Goal: Task Accomplishment & Management: Manage account settings

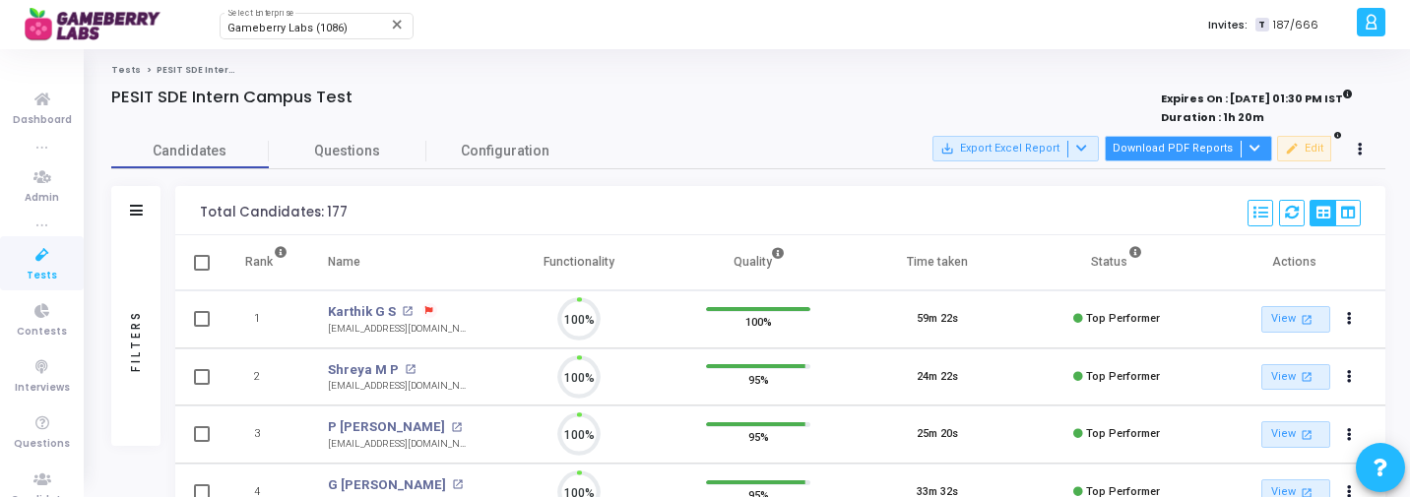
click at [1216, 150] on button "Download PDF Reports" at bounding box center [1188, 149] width 167 height 26
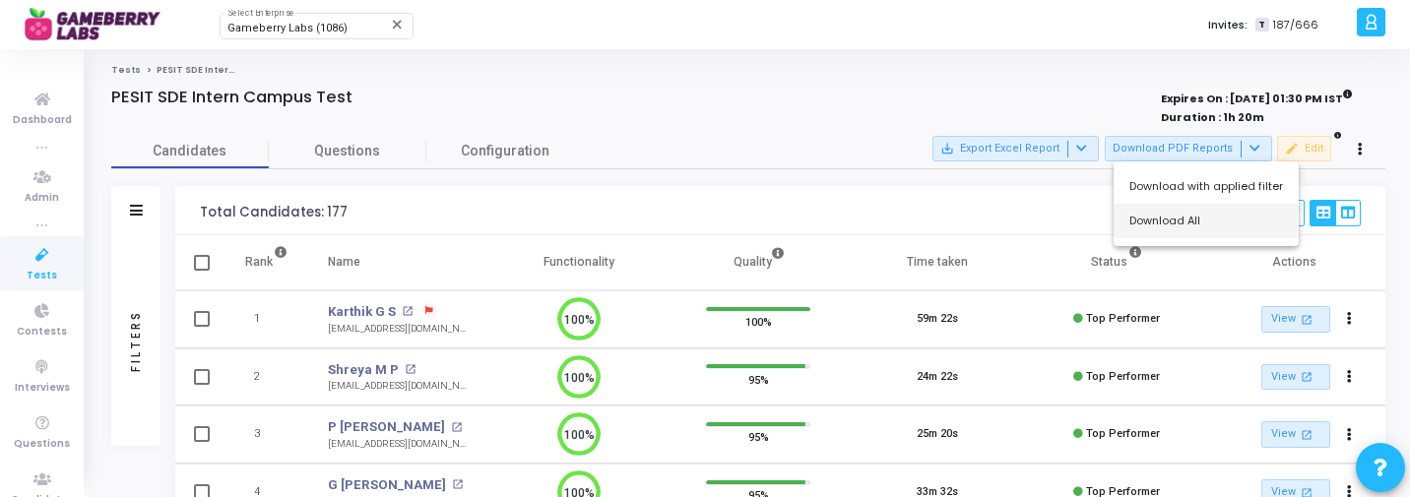
click at [1180, 226] on button "Download All" at bounding box center [1205, 221] width 185 height 34
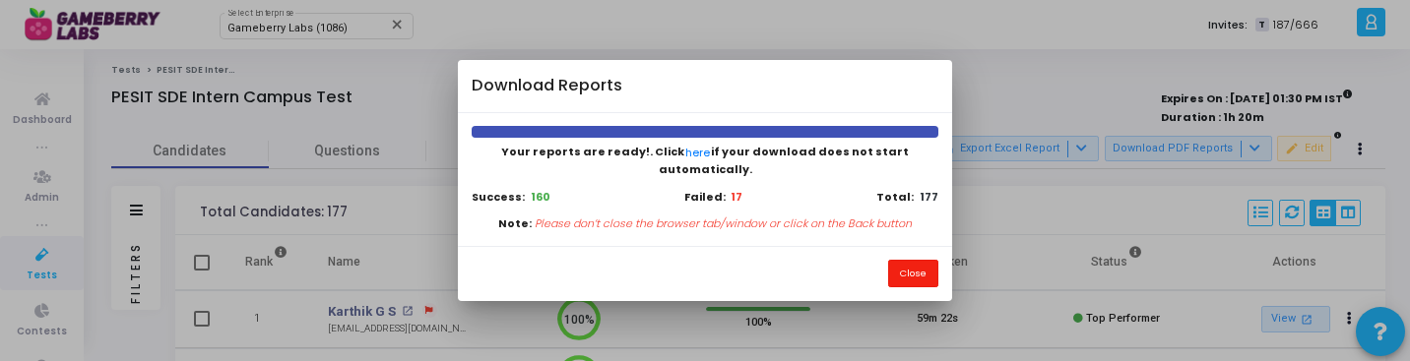
click at [930, 267] on button "Close" at bounding box center [913, 273] width 50 height 27
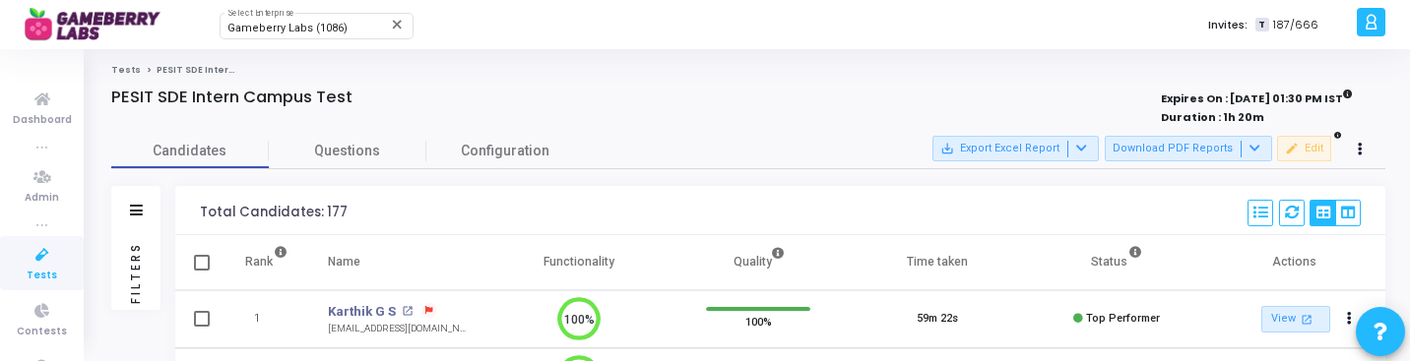
click at [134, 252] on div "Filters" at bounding box center [136, 272] width 18 height 217
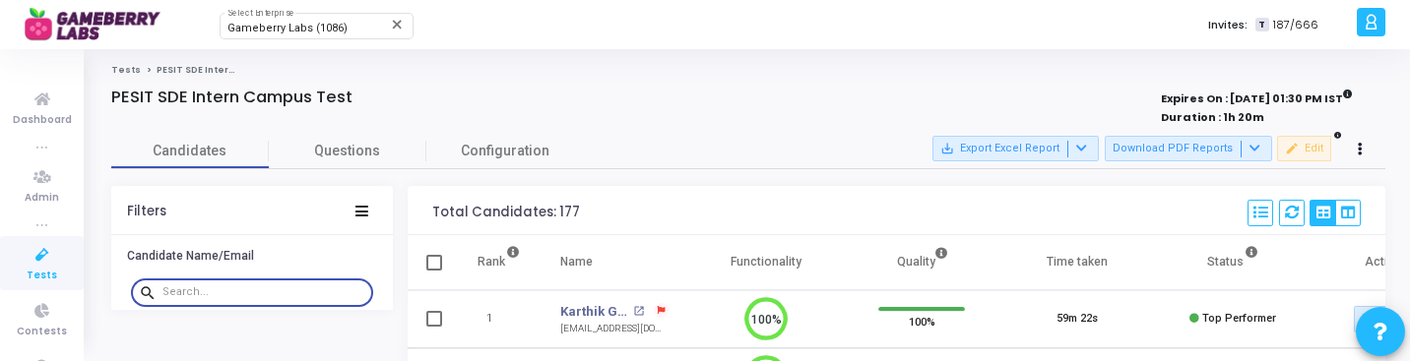
click at [229, 291] on input "text" at bounding box center [263, 292] width 203 height 12
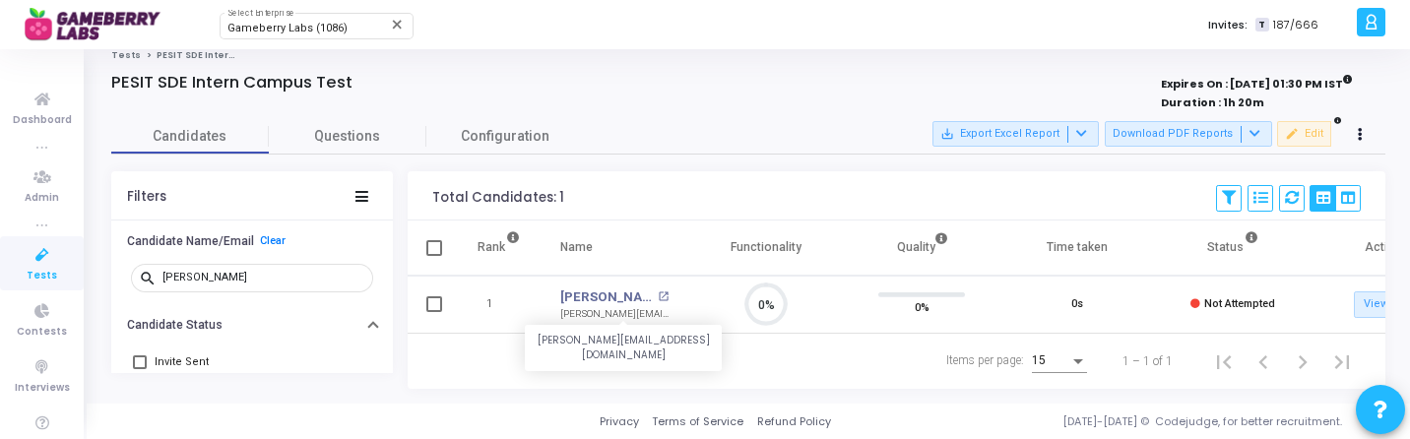
scroll to position [41, 50]
click at [606, 288] on link "[PERSON_NAME]" at bounding box center [606, 297] width 93 height 20
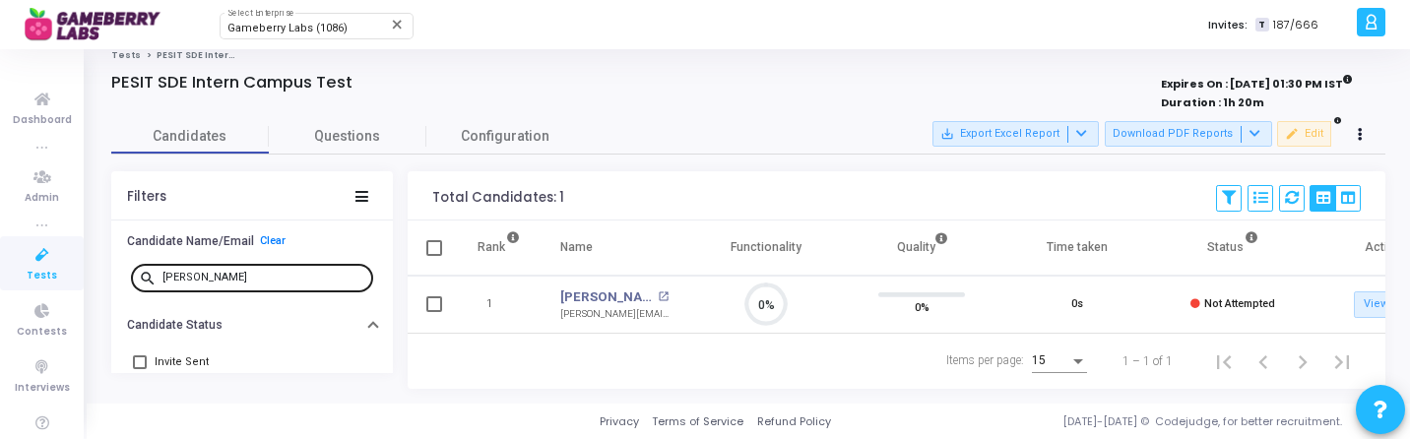
click at [263, 272] on input "namit" at bounding box center [263, 278] width 203 height 12
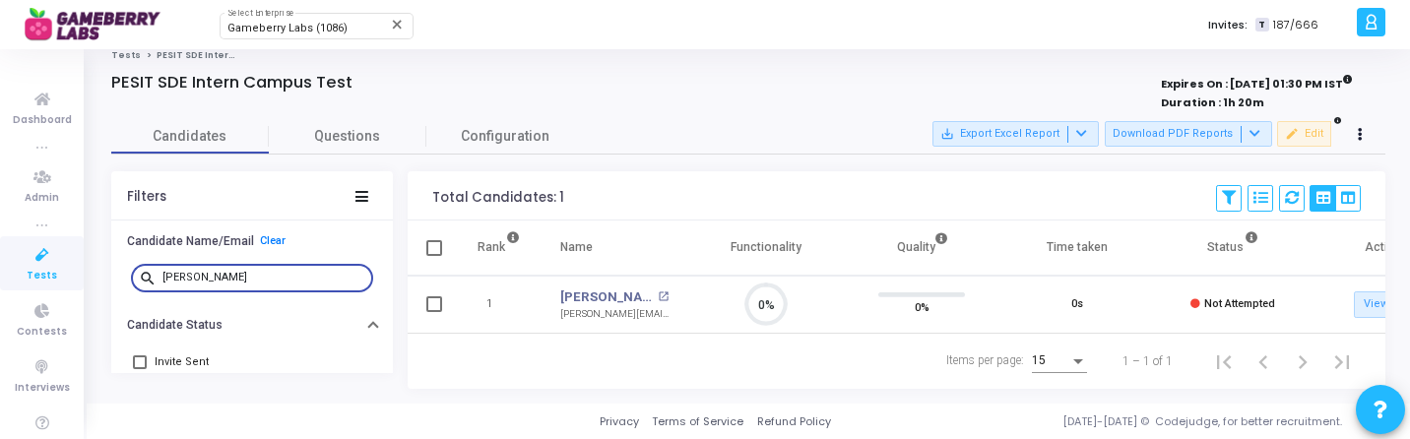
click at [263, 272] on input "namit" at bounding box center [263, 278] width 203 height 12
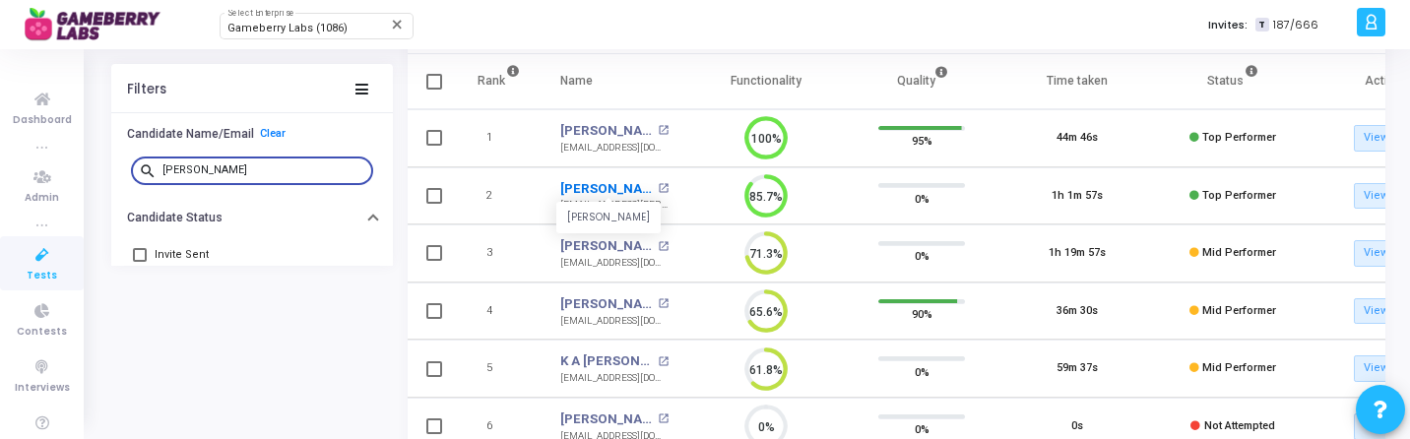
scroll to position [186, 0]
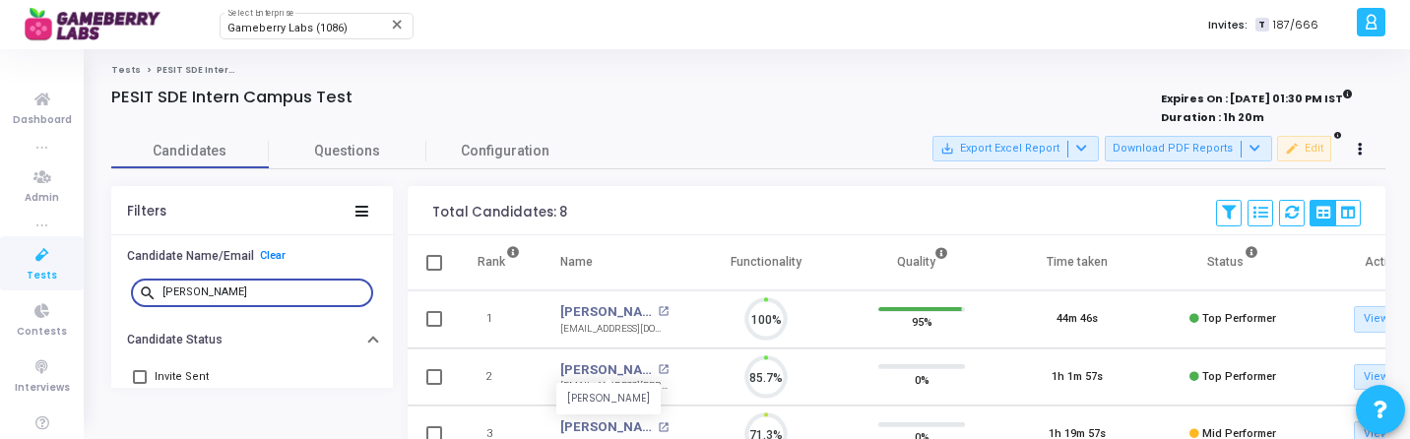
scroll to position [9, 9]
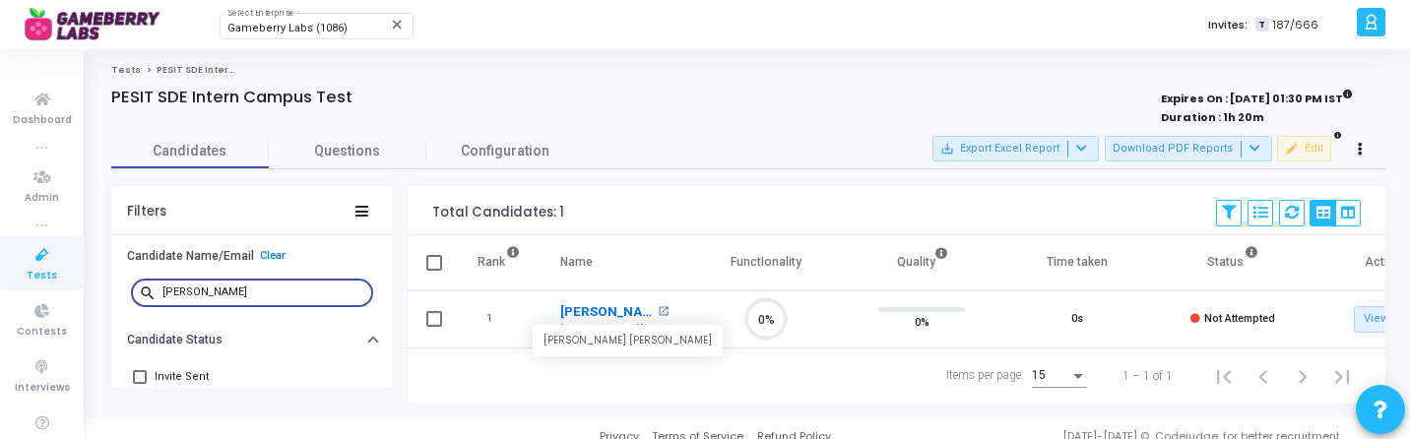
click at [587, 310] on link "Alapati Chandra Sekhar" at bounding box center [606, 312] width 93 height 20
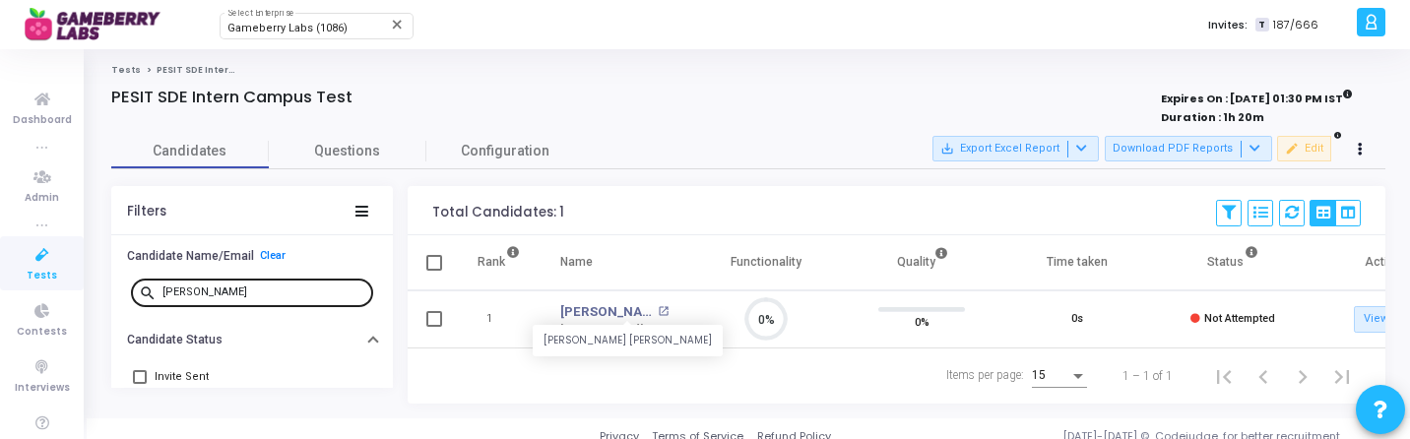
click at [262, 282] on div "alap" at bounding box center [263, 292] width 203 height 32
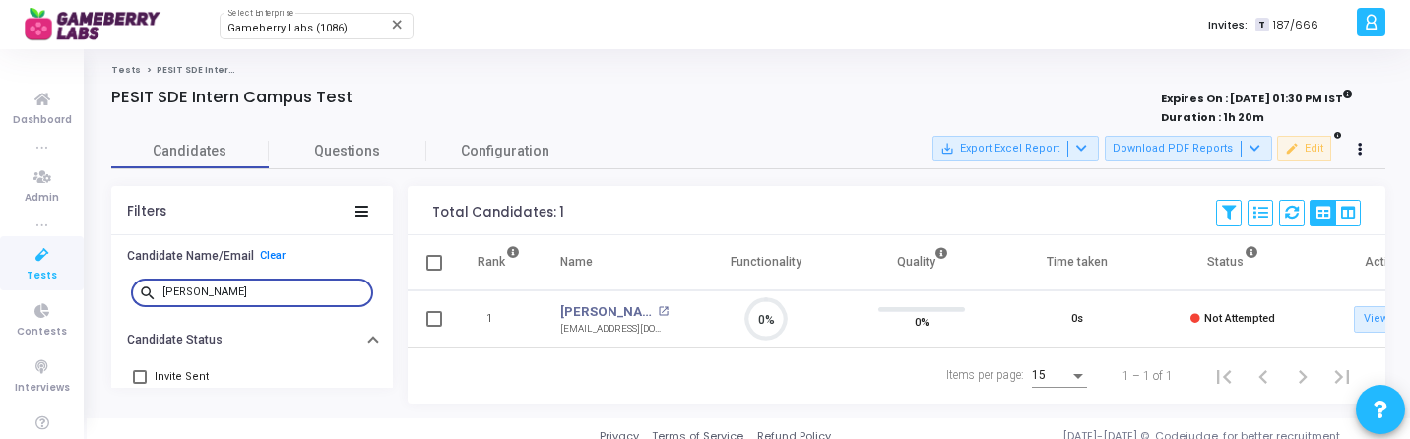
click at [246, 288] on input "alap" at bounding box center [263, 292] width 203 height 12
click at [584, 308] on link "B [PERSON_NAME]" at bounding box center [606, 312] width 93 height 20
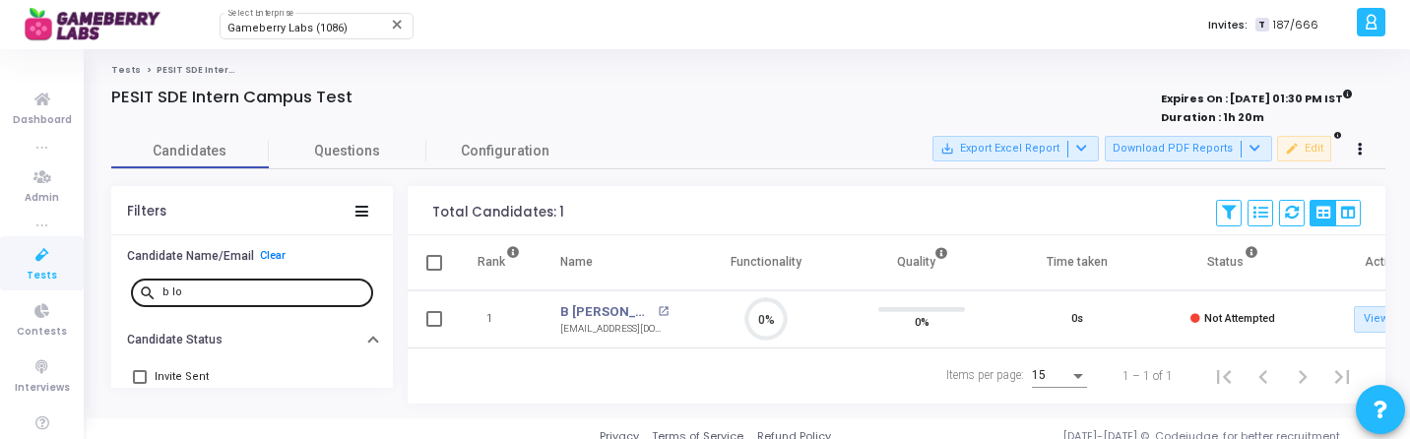
click at [245, 293] on input "b lo" at bounding box center [263, 292] width 203 height 12
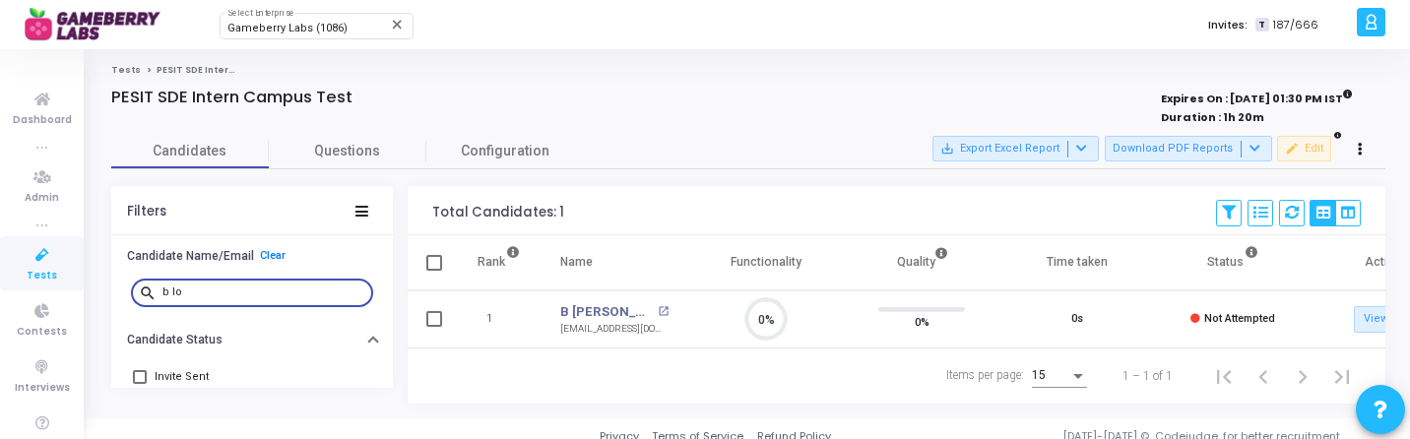
click at [245, 293] on input "b lo" at bounding box center [263, 292] width 203 height 12
click at [597, 314] on link "Nitin Pandita" at bounding box center [606, 312] width 93 height 20
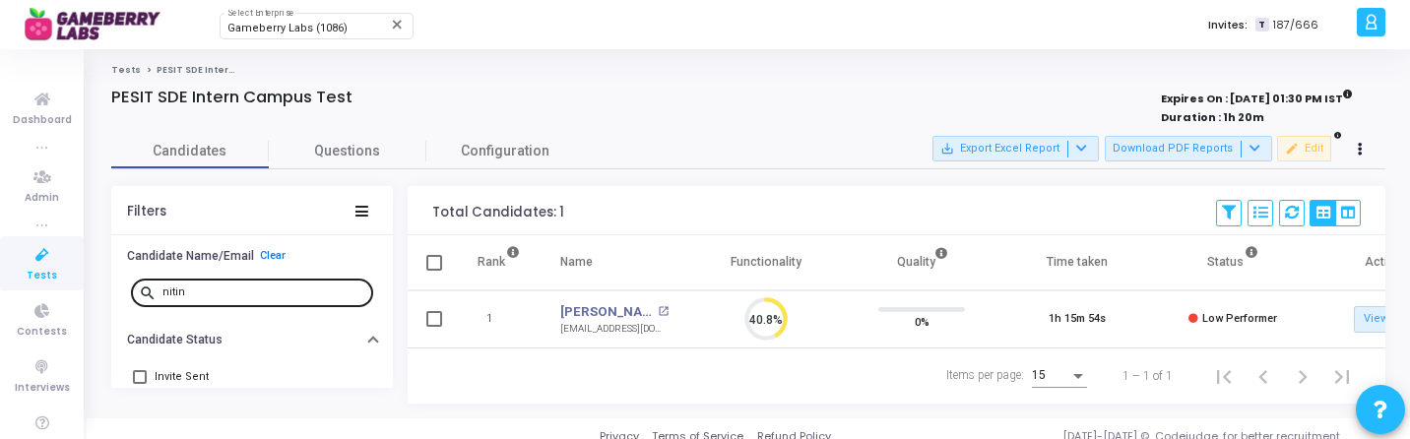
click at [236, 290] on input "nitin" at bounding box center [263, 292] width 203 height 12
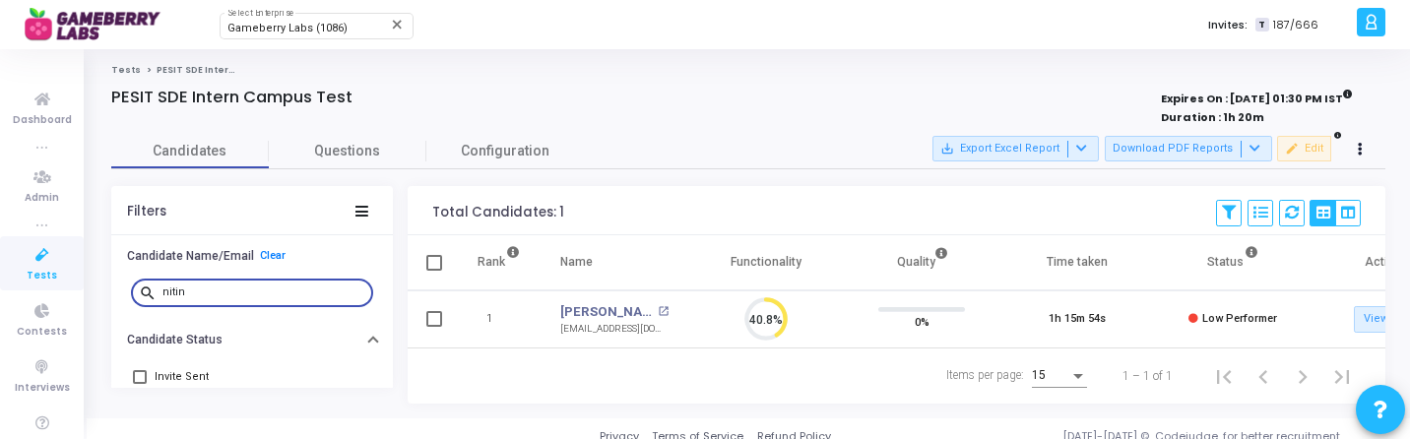
click at [236, 290] on input "nitin" at bounding box center [263, 292] width 203 height 12
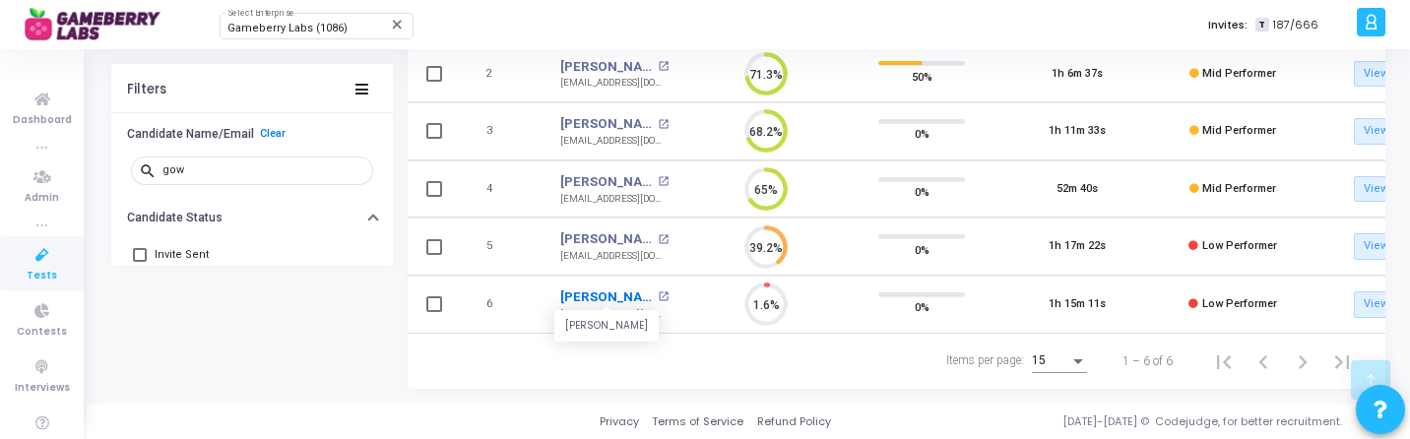
click at [601, 289] on link "[PERSON_NAME]" at bounding box center [606, 297] width 93 height 20
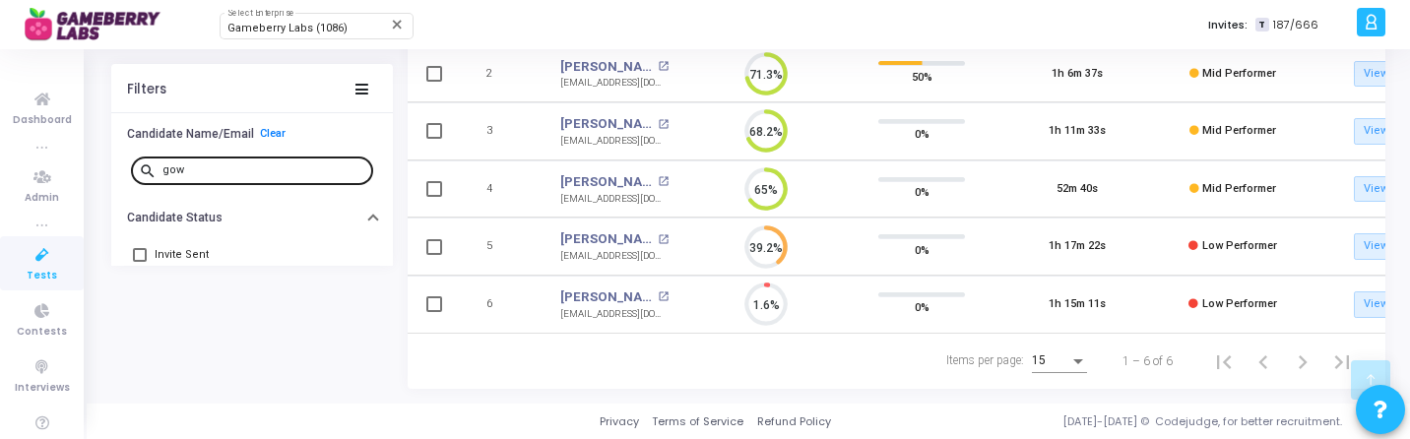
click at [244, 173] on input "gow" at bounding box center [263, 170] width 203 height 12
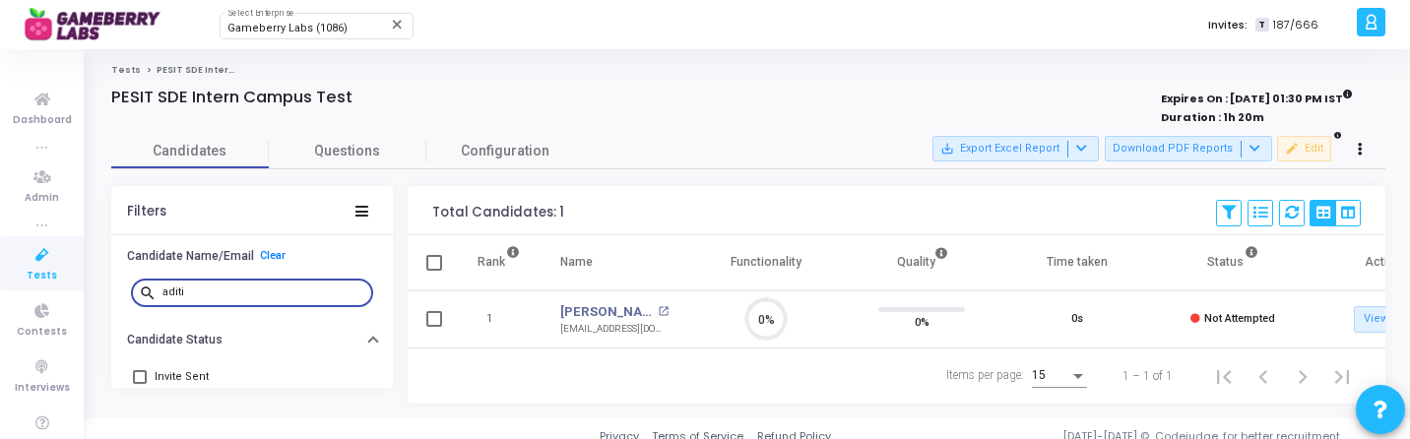
scroll to position [41, 50]
click at [617, 308] on link "Aditi Roopesh Mirji" at bounding box center [606, 312] width 93 height 20
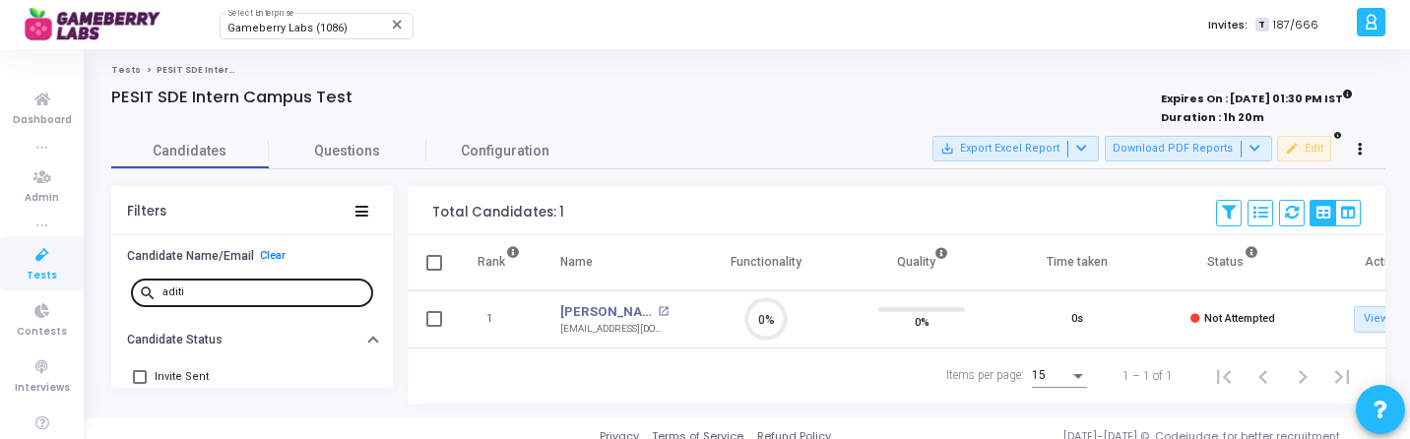
click at [204, 287] on input "aditi" at bounding box center [263, 292] width 203 height 12
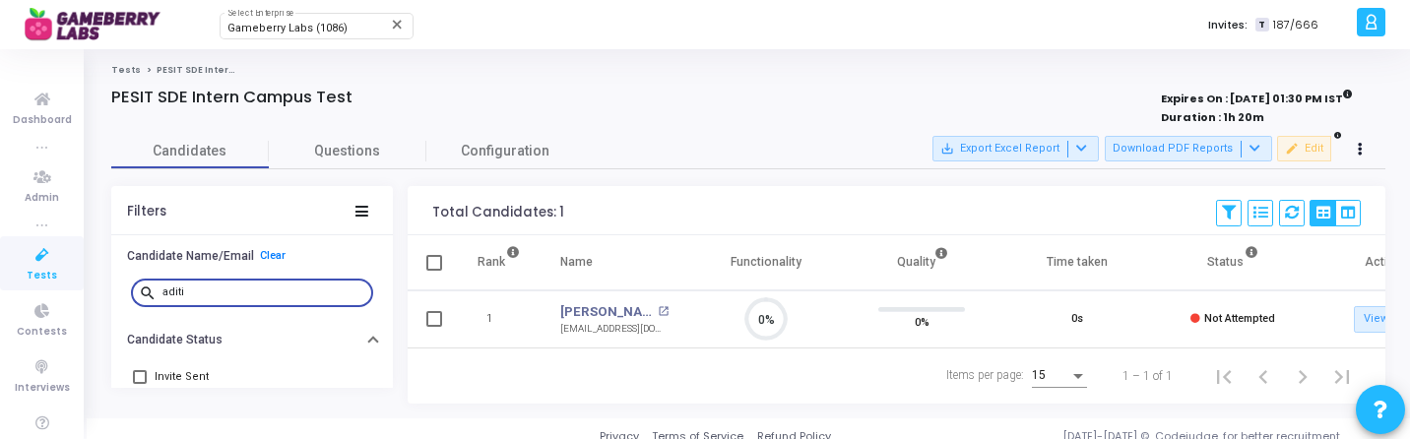
click at [204, 287] on input "aditi" at bounding box center [263, 292] width 203 height 12
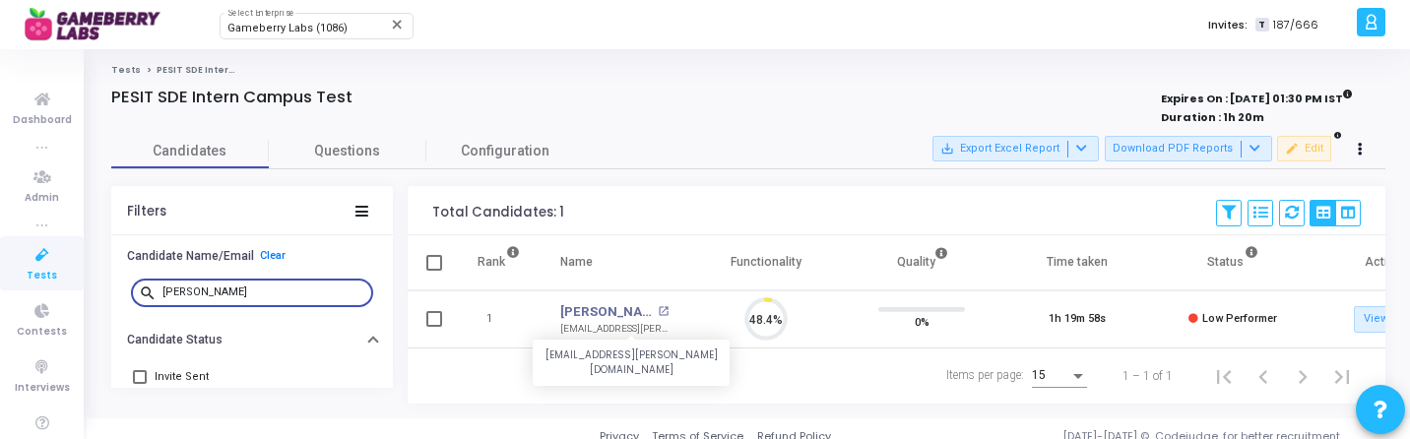
scroll to position [41, 50]
click at [612, 313] on link "Maria George Anthraper" at bounding box center [606, 312] width 93 height 20
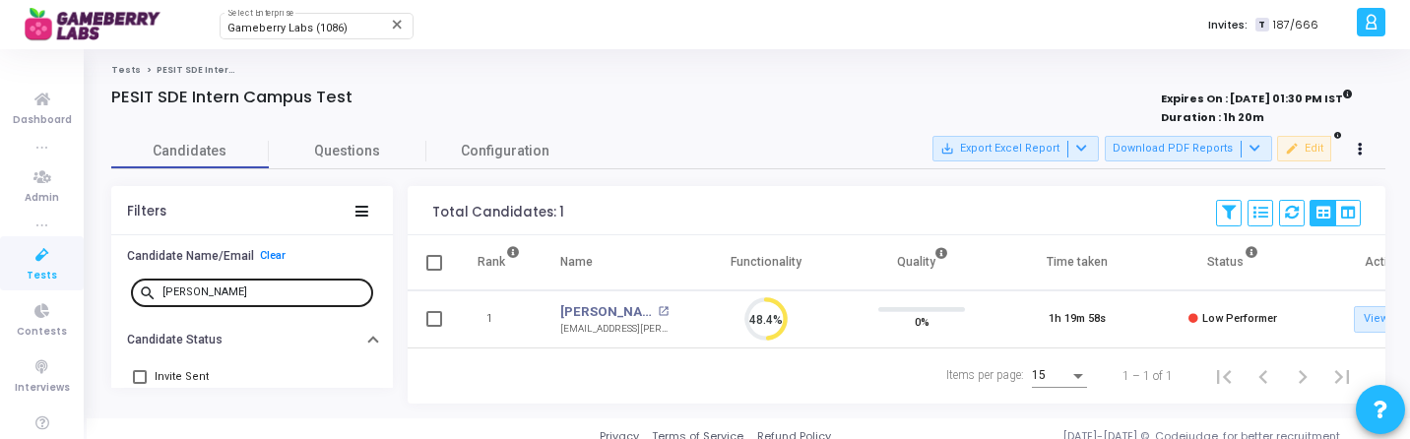
click at [219, 290] on input "maria" at bounding box center [263, 292] width 203 height 12
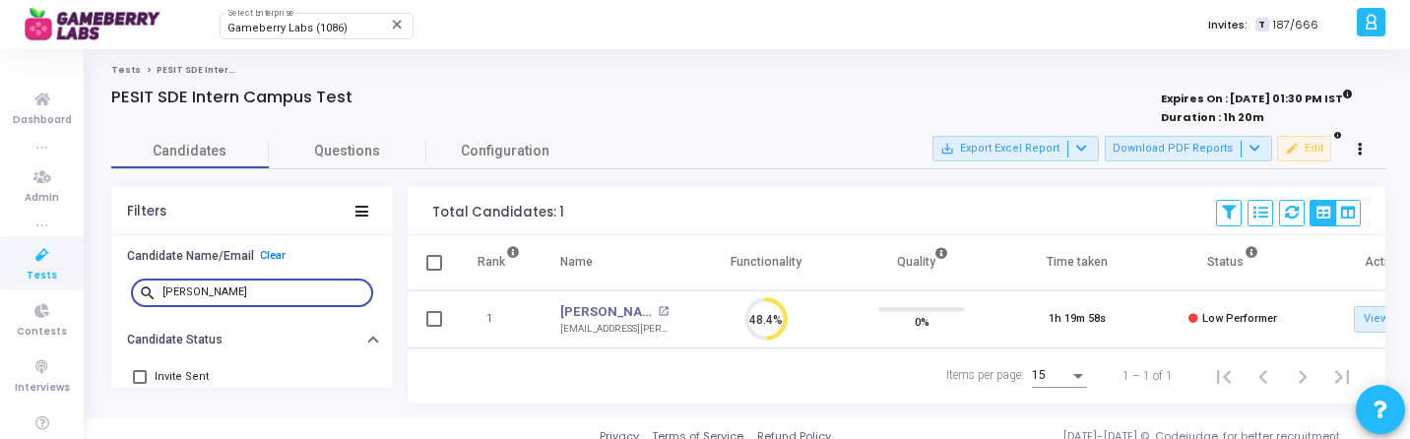
click at [219, 290] on input "maria" at bounding box center [263, 292] width 203 height 12
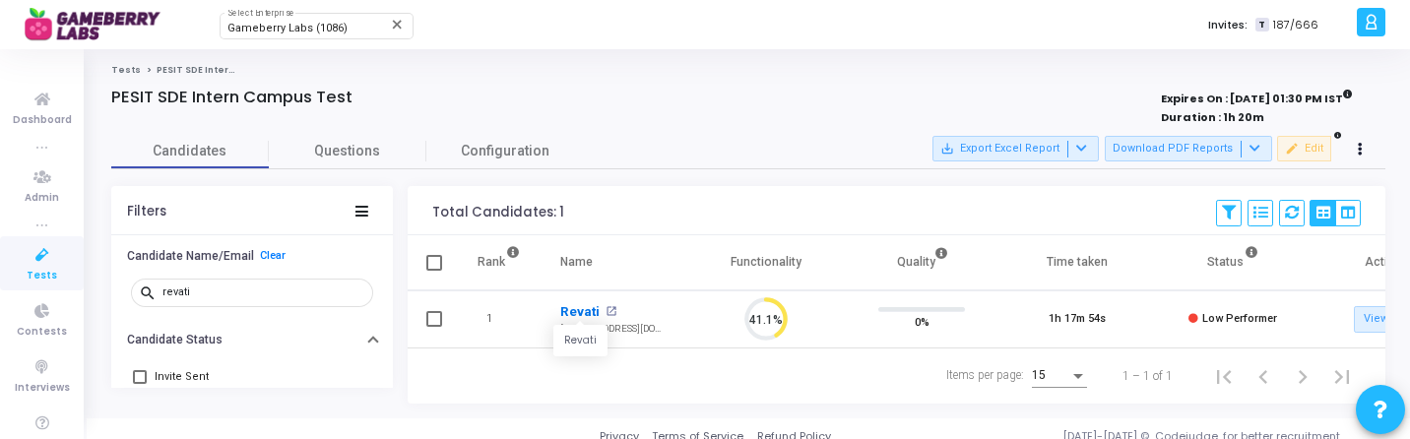
click at [574, 314] on link "Revati" at bounding box center [579, 312] width 39 height 20
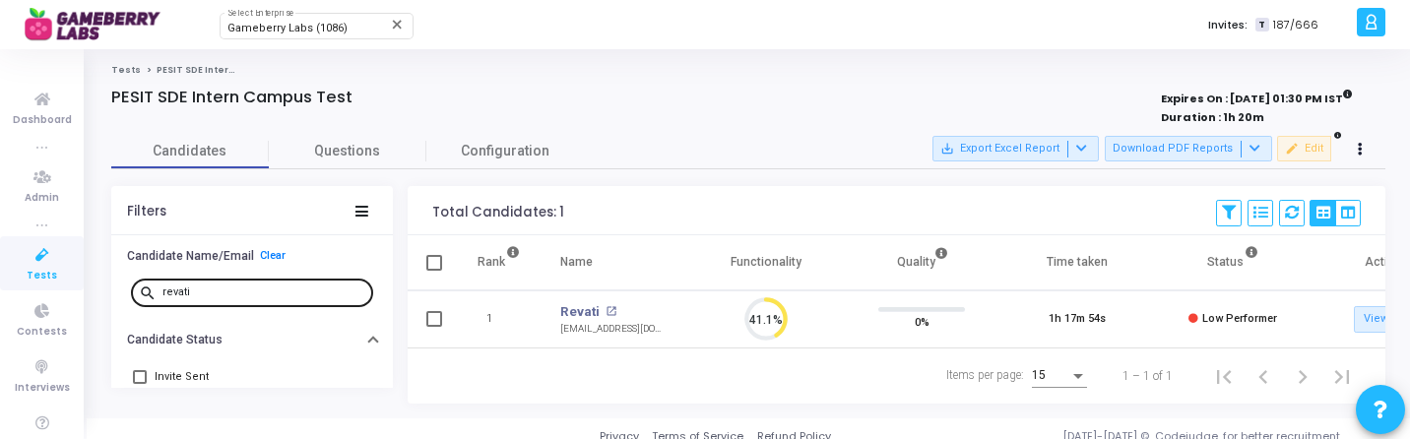
click at [199, 290] on input "revati" at bounding box center [263, 292] width 203 height 12
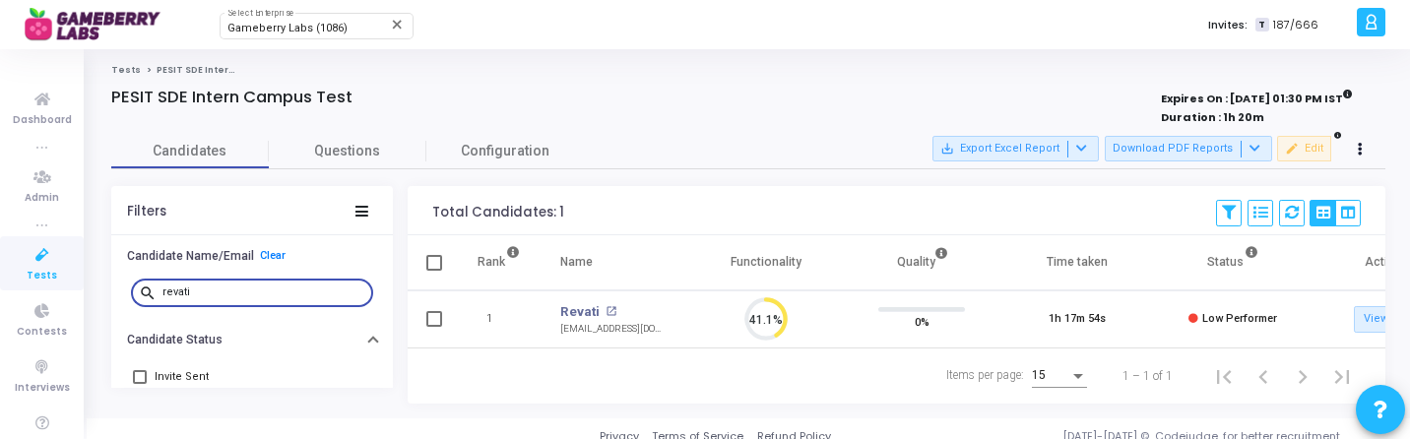
click at [199, 290] on input "revati" at bounding box center [263, 292] width 203 height 12
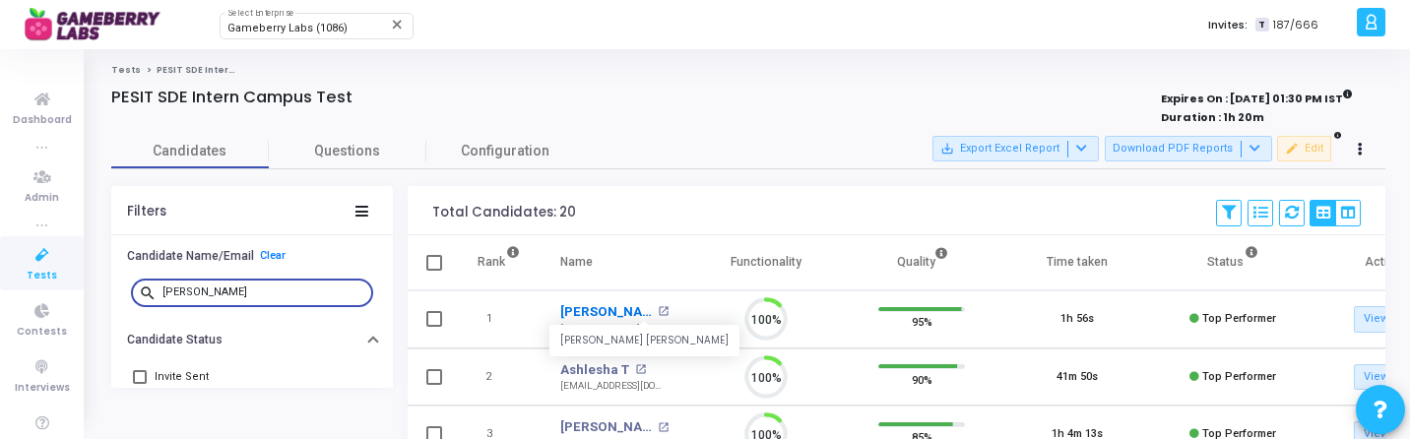
scroll to position [41, 50]
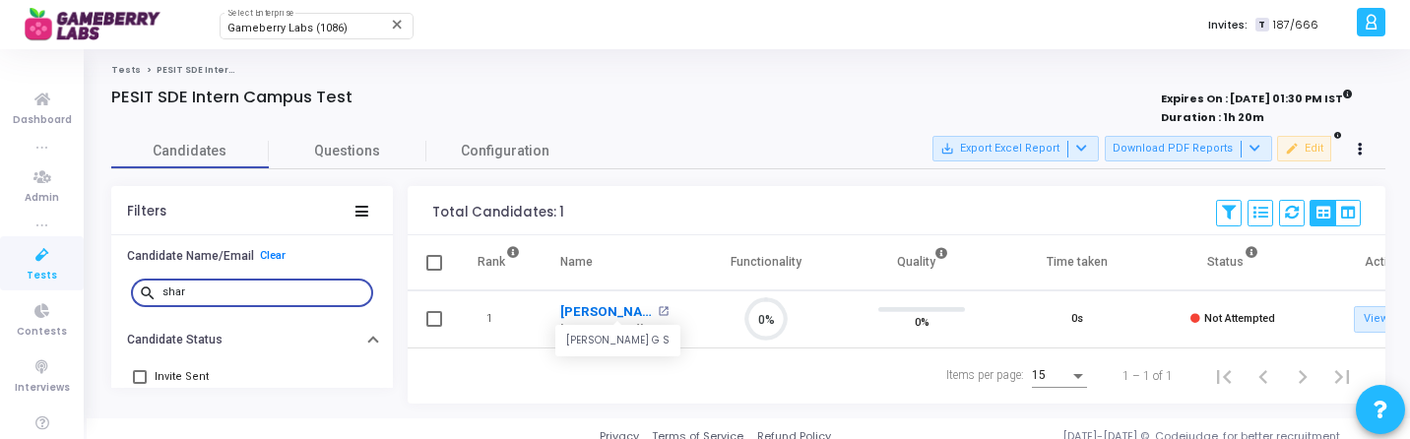
click at [591, 314] on link "Sharanya G S" at bounding box center [606, 312] width 93 height 20
click at [262, 296] on input "shar" at bounding box center [263, 292] width 203 height 12
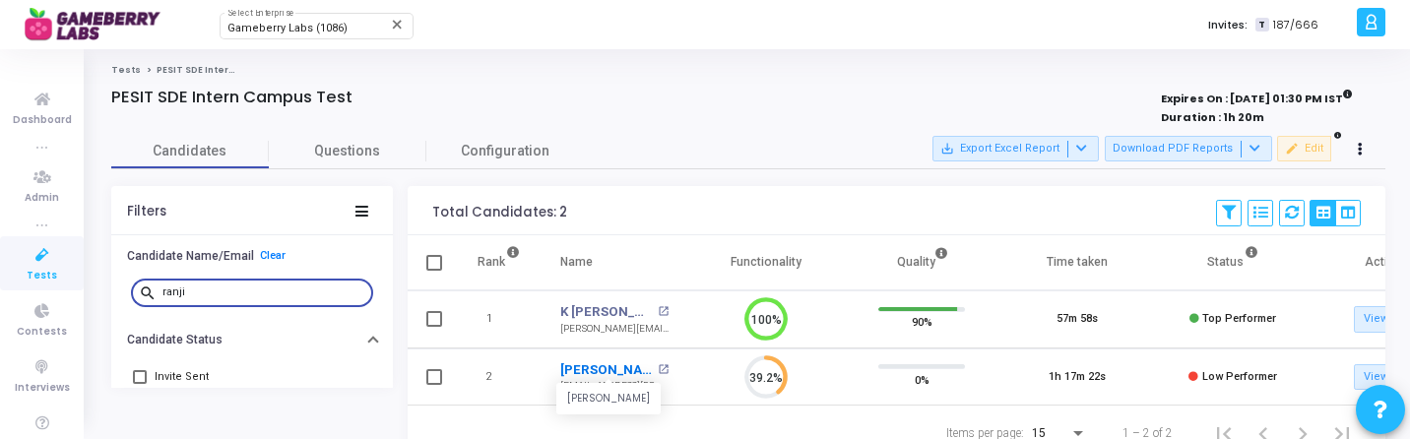
click at [598, 365] on link "Ranjitha C Gowli" at bounding box center [606, 370] width 93 height 20
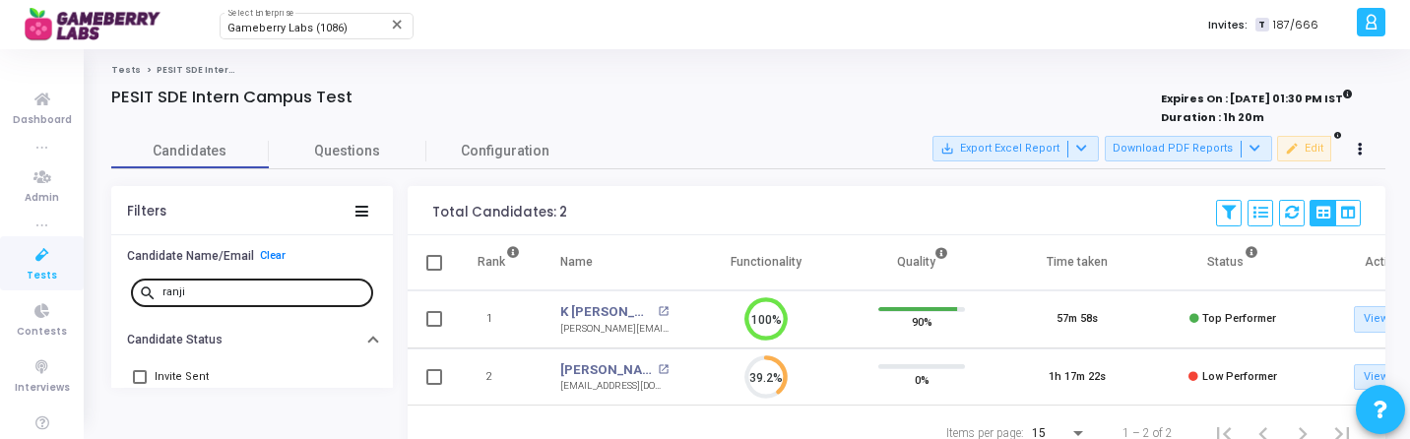
click at [243, 291] on input "ranji" at bounding box center [263, 292] width 203 height 12
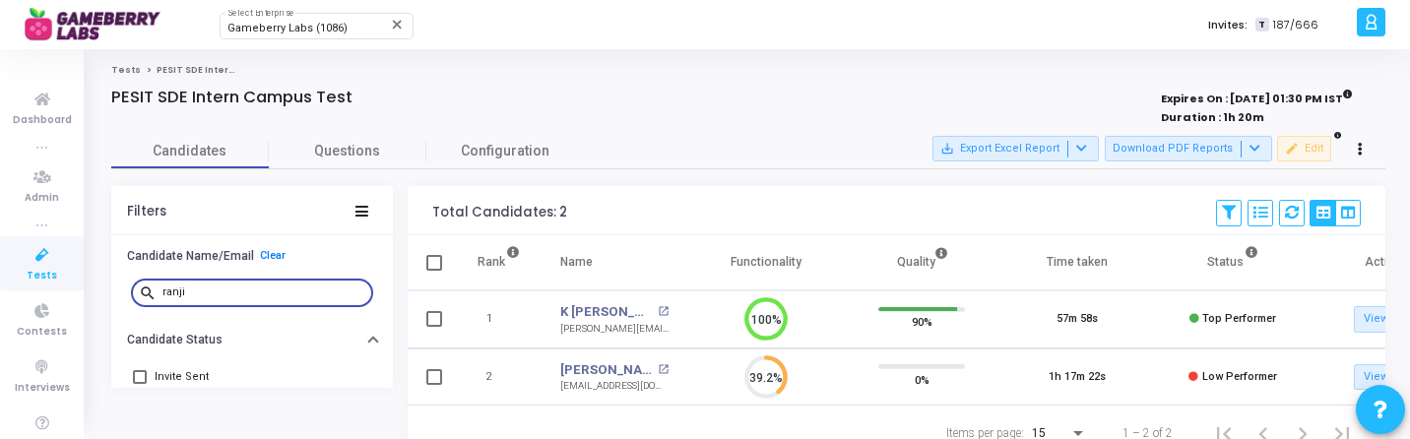
click at [243, 291] on input "ranji" at bounding box center [263, 292] width 203 height 12
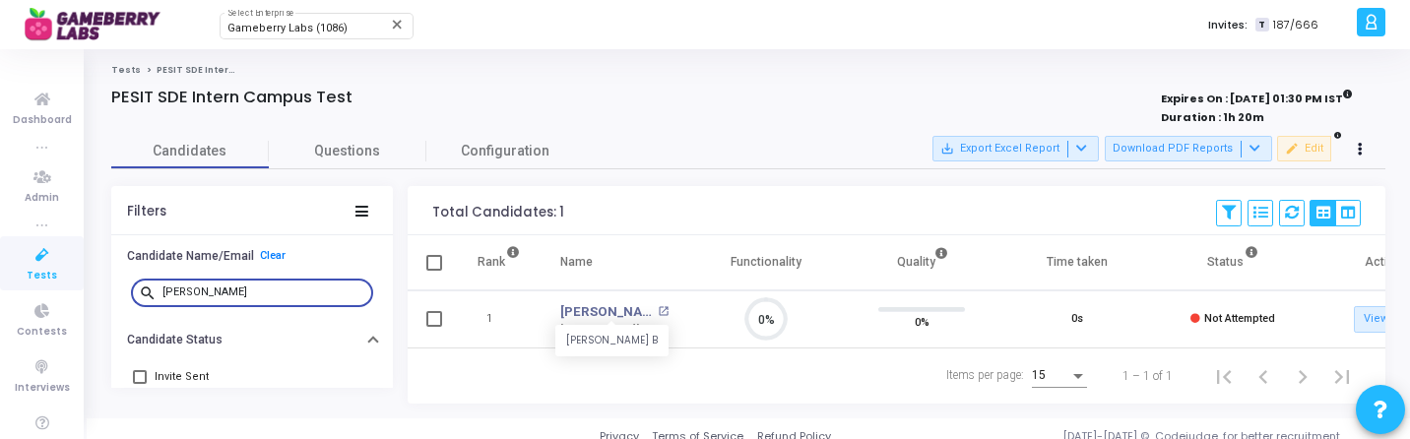
click at [576, 316] on link "Mohith B" at bounding box center [606, 312] width 93 height 20
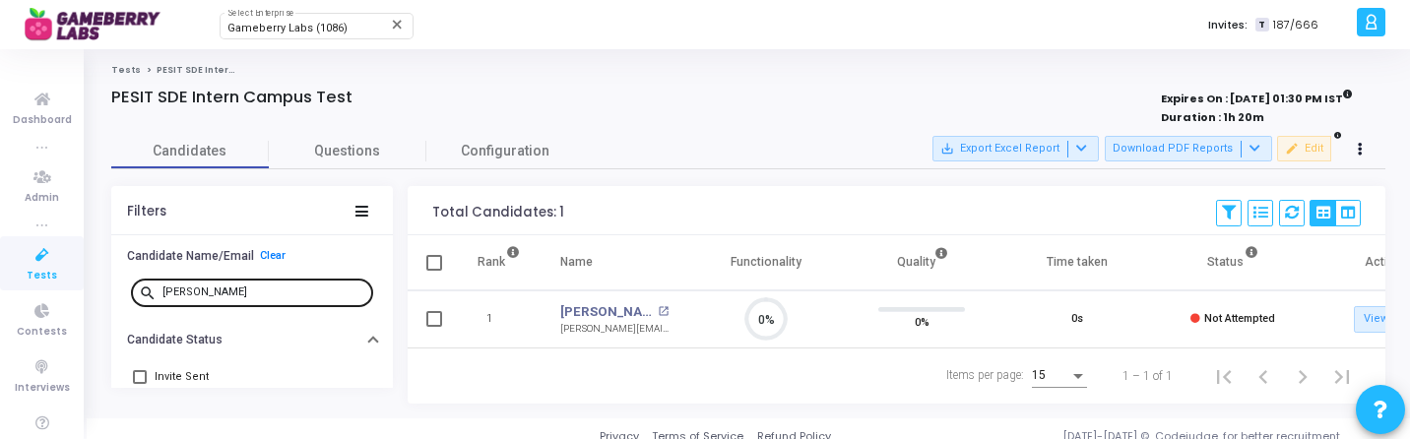
click at [190, 298] on div "mohith" at bounding box center [263, 292] width 203 height 32
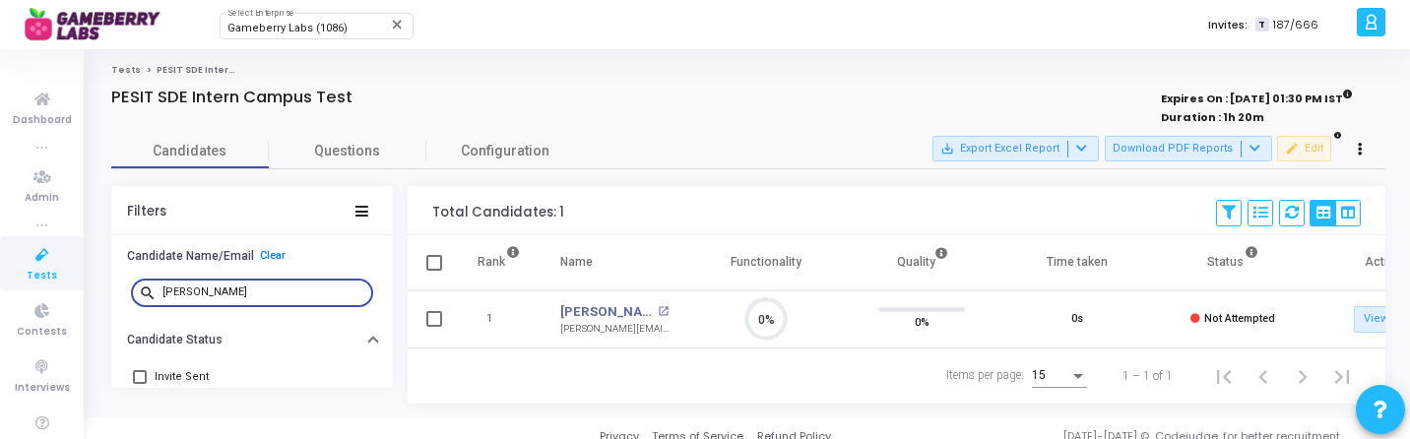
click at [211, 296] on input "mohith" at bounding box center [263, 292] width 203 height 12
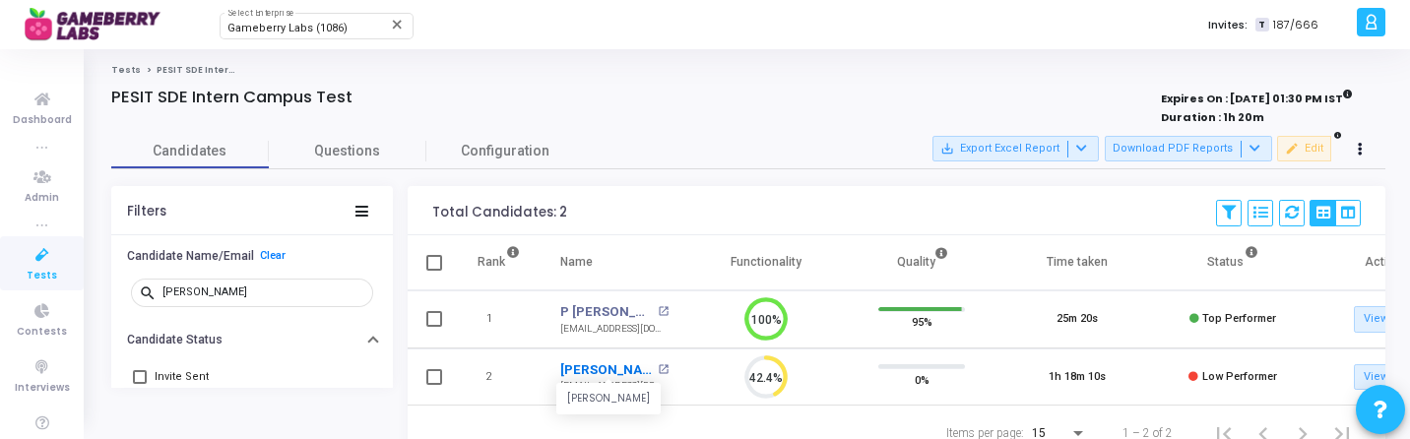
click at [601, 373] on link "Chirag B Jogi" at bounding box center [606, 370] width 93 height 20
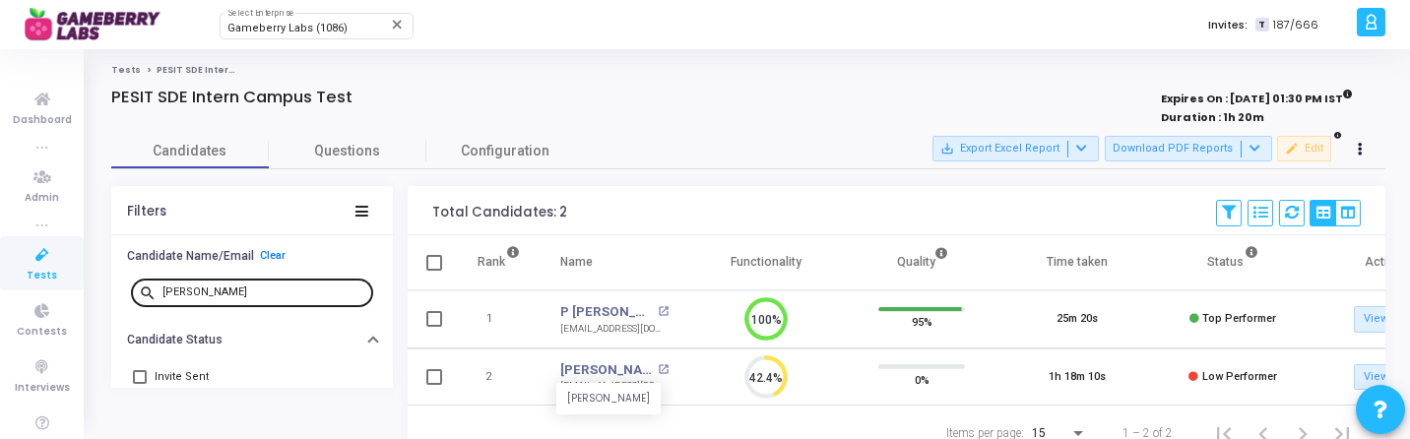
click at [225, 290] on input "chirag" at bounding box center [263, 292] width 203 height 12
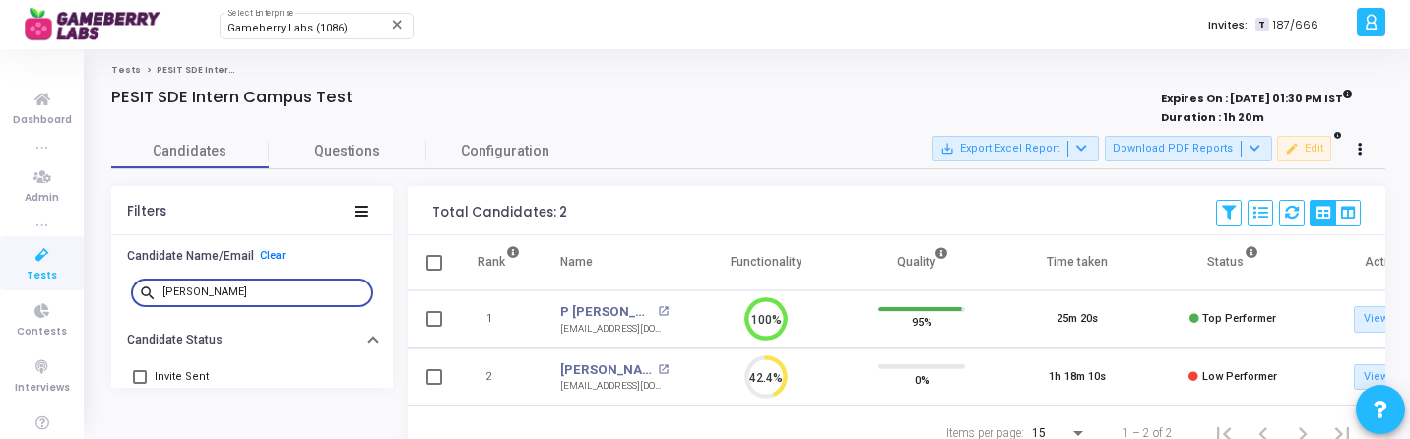
click at [225, 290] on input "chirag" at bounding box center [263, 292] width 203 height 12
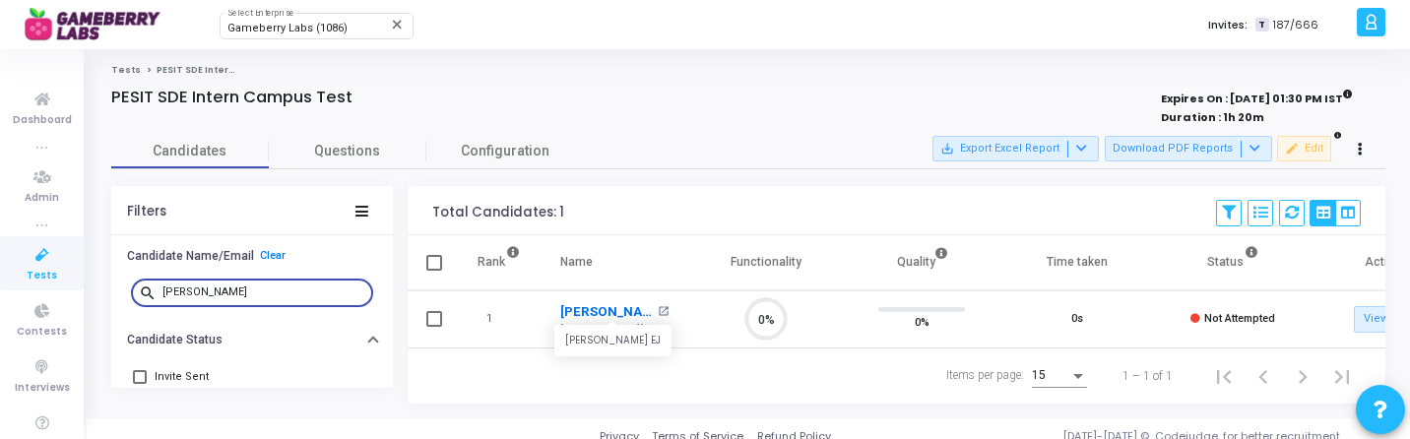
scroll to position [41, 50]
type input "sushma"
click at [584, 307] on link "Sushma Ej" at bounding box center [606, 312] width 93 height 20
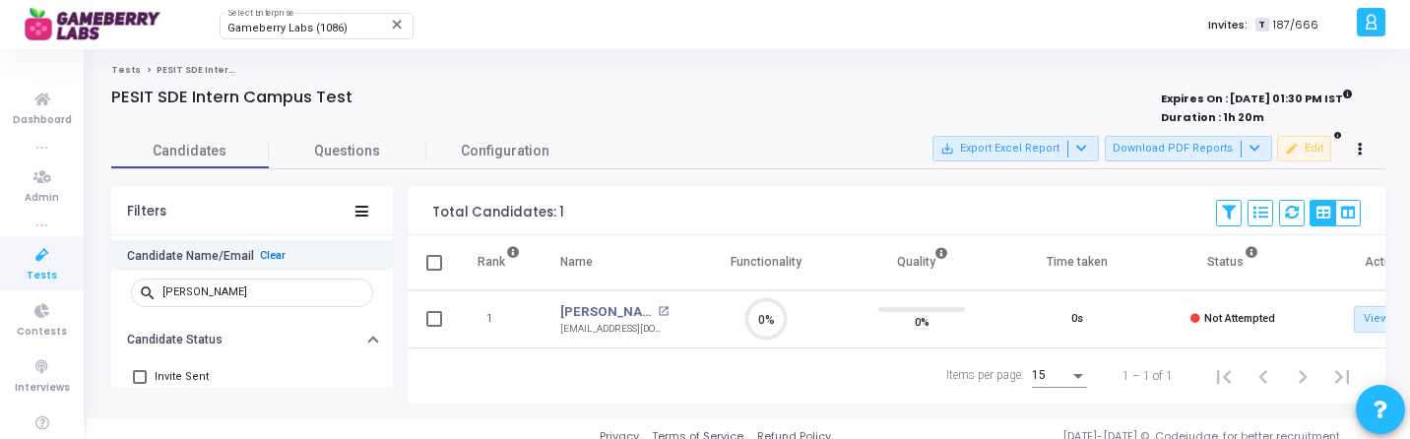
click at [277, 249] on link "Clear" at bounding box center [273, 255] width 26 height 13
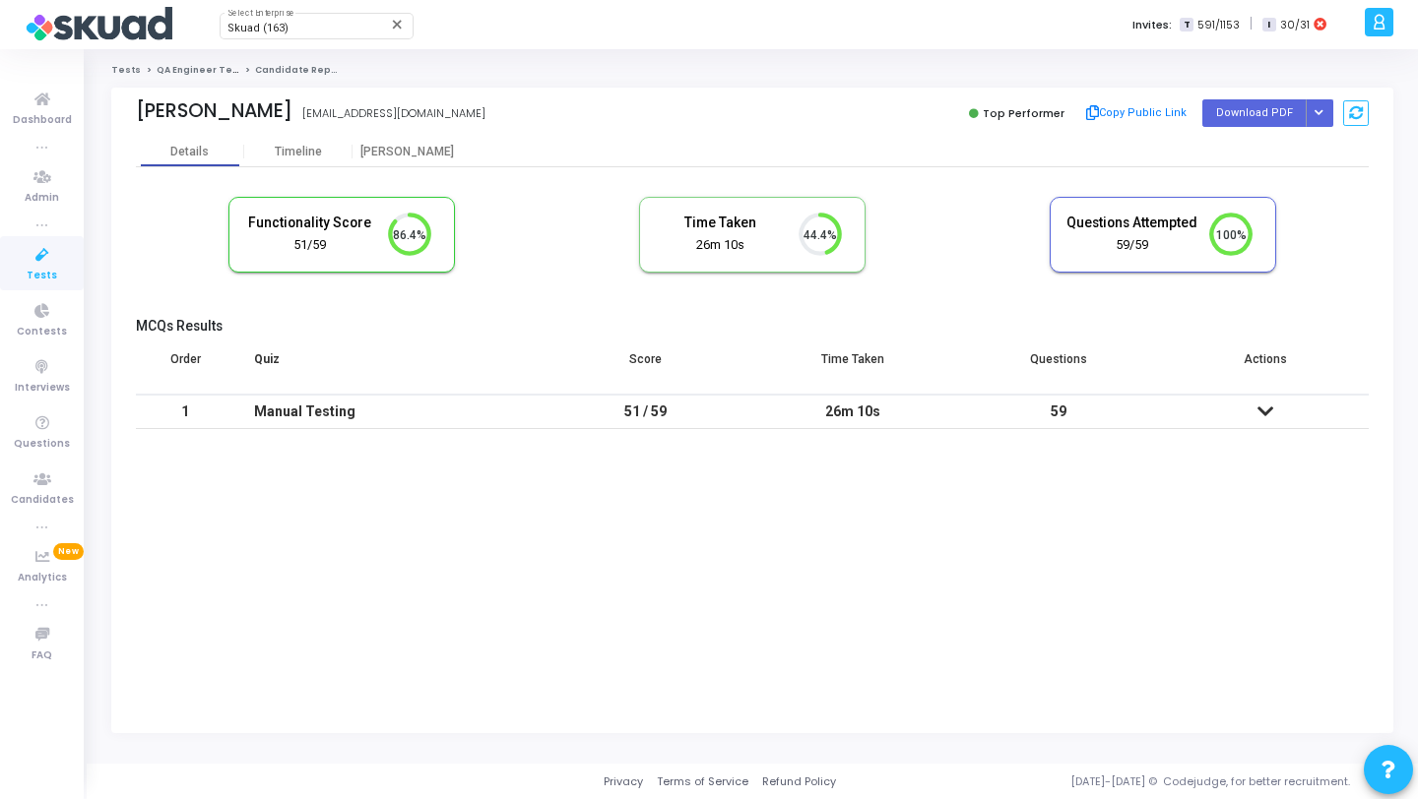
scroll to position [41, 50]
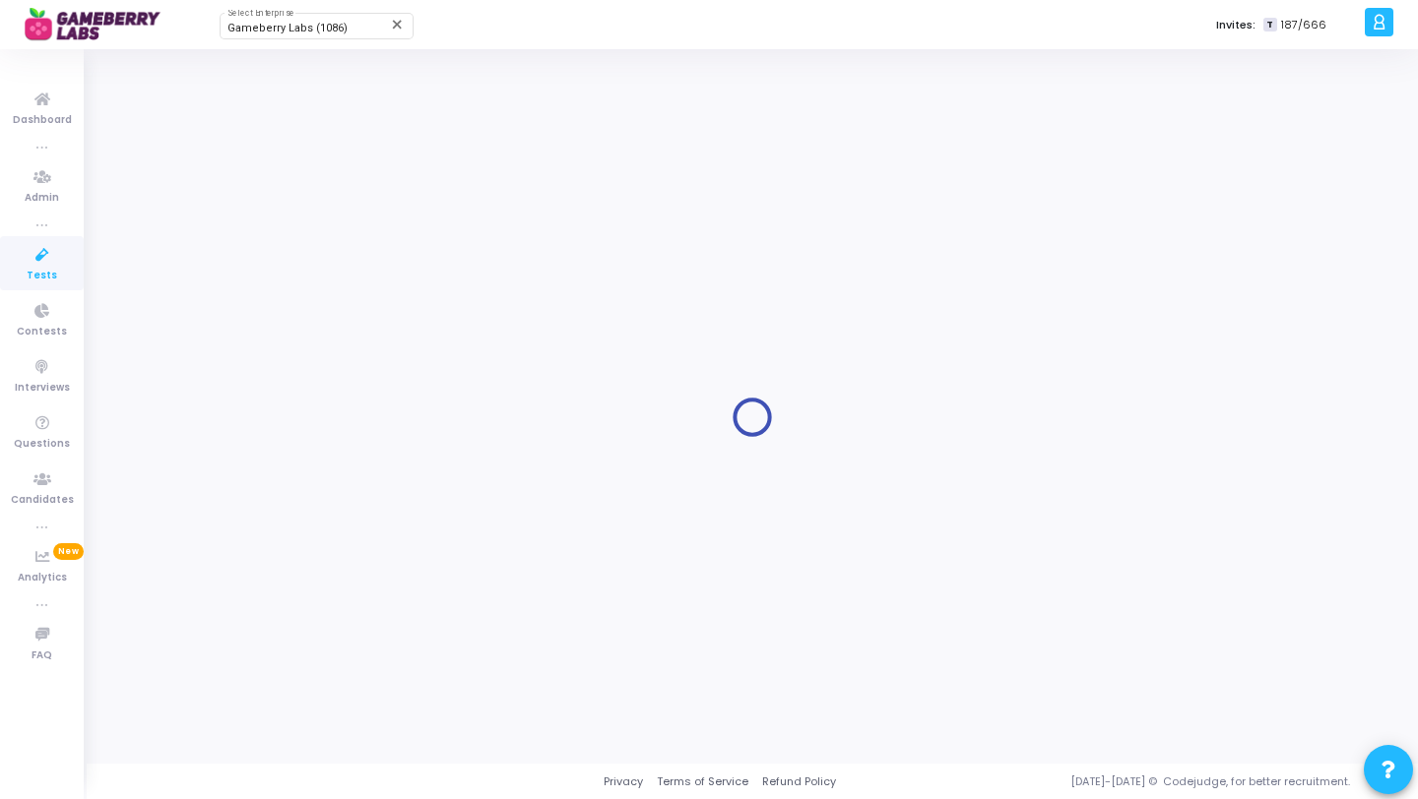
click at [64, 270] on link "Tests" at bounding box center [42, 263] width 84 height 54
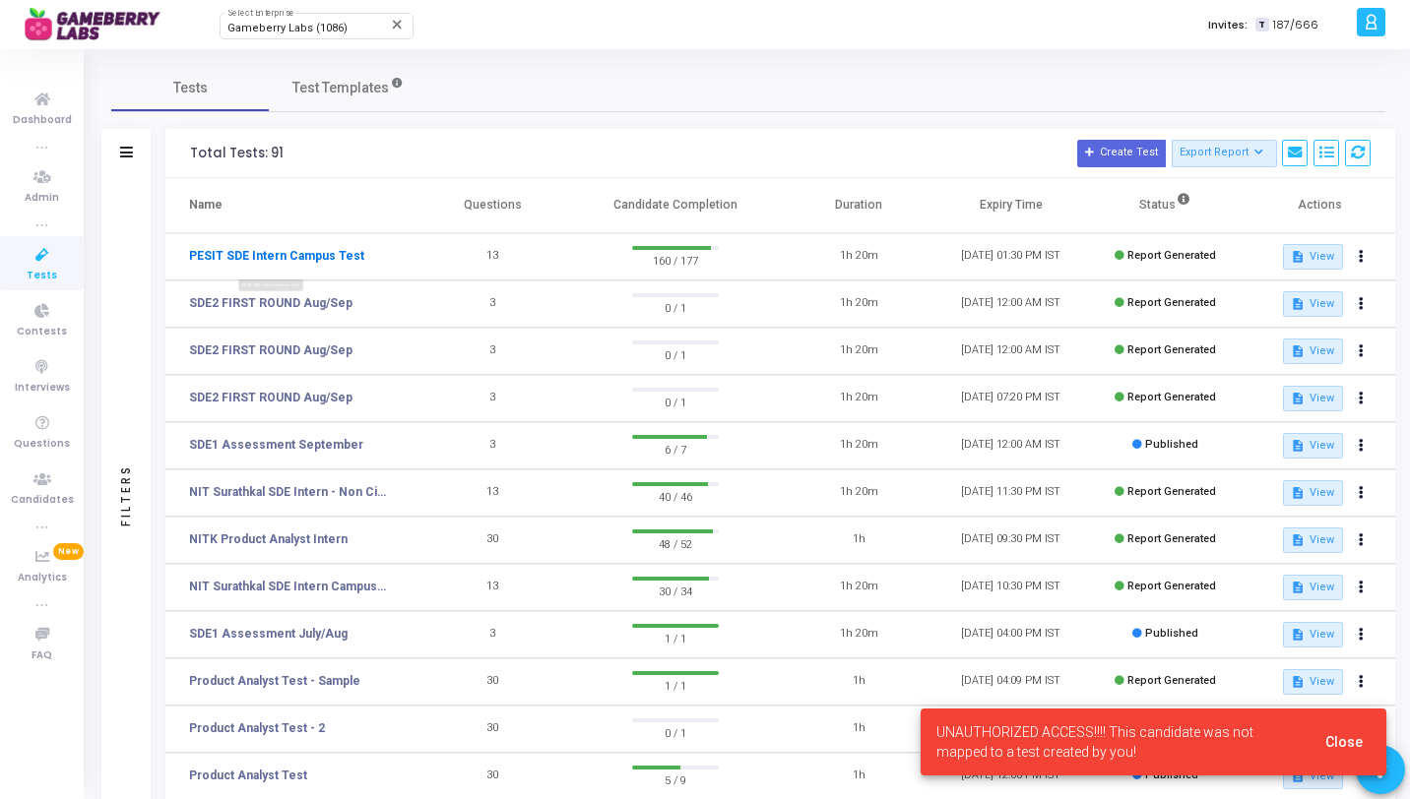
click at [303, 256] on link "PESIT SDE Intern Campus Test" at bounding box center [276, 256] width 175 height 18
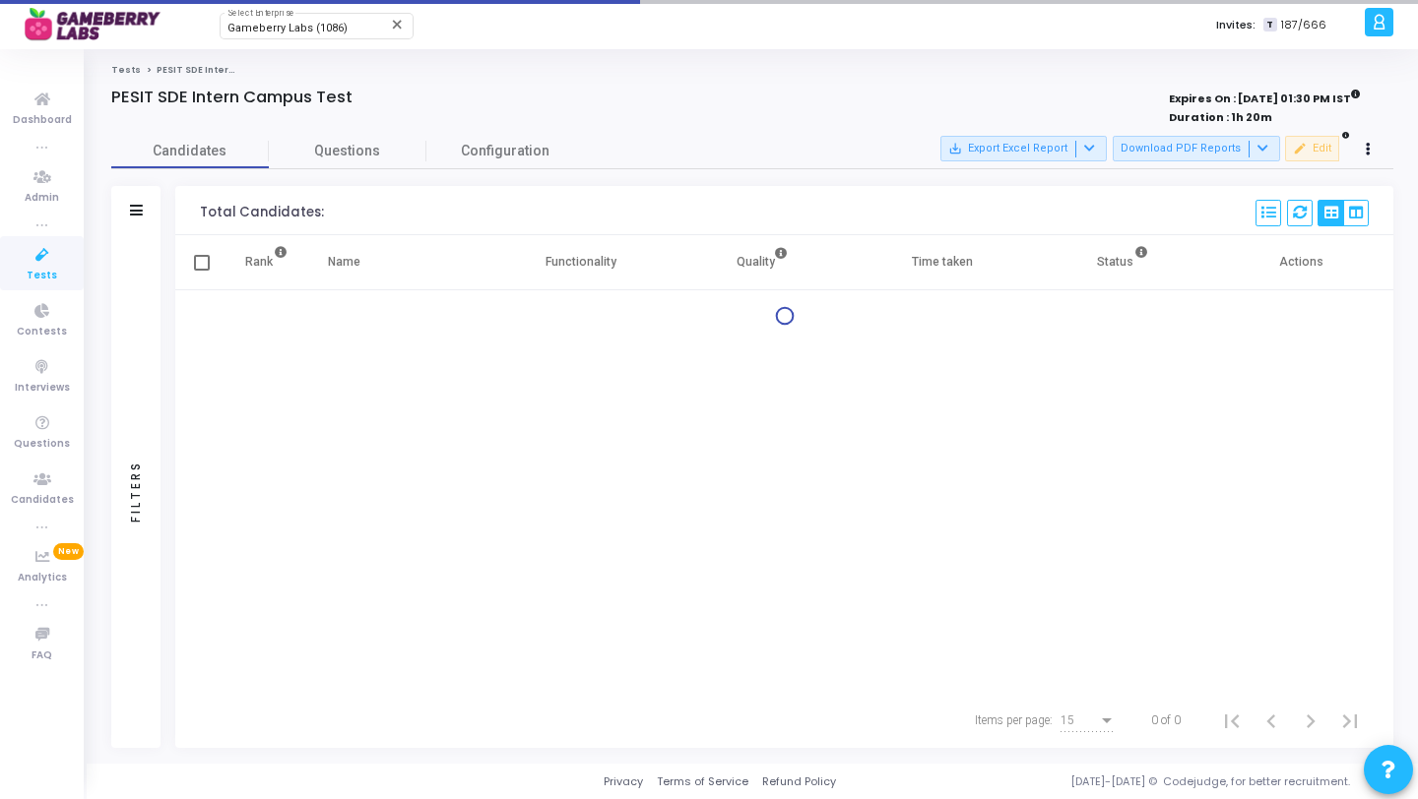
click at [141, 311] on div "Filters" at bounding box center [135, 491] width 49 height 513
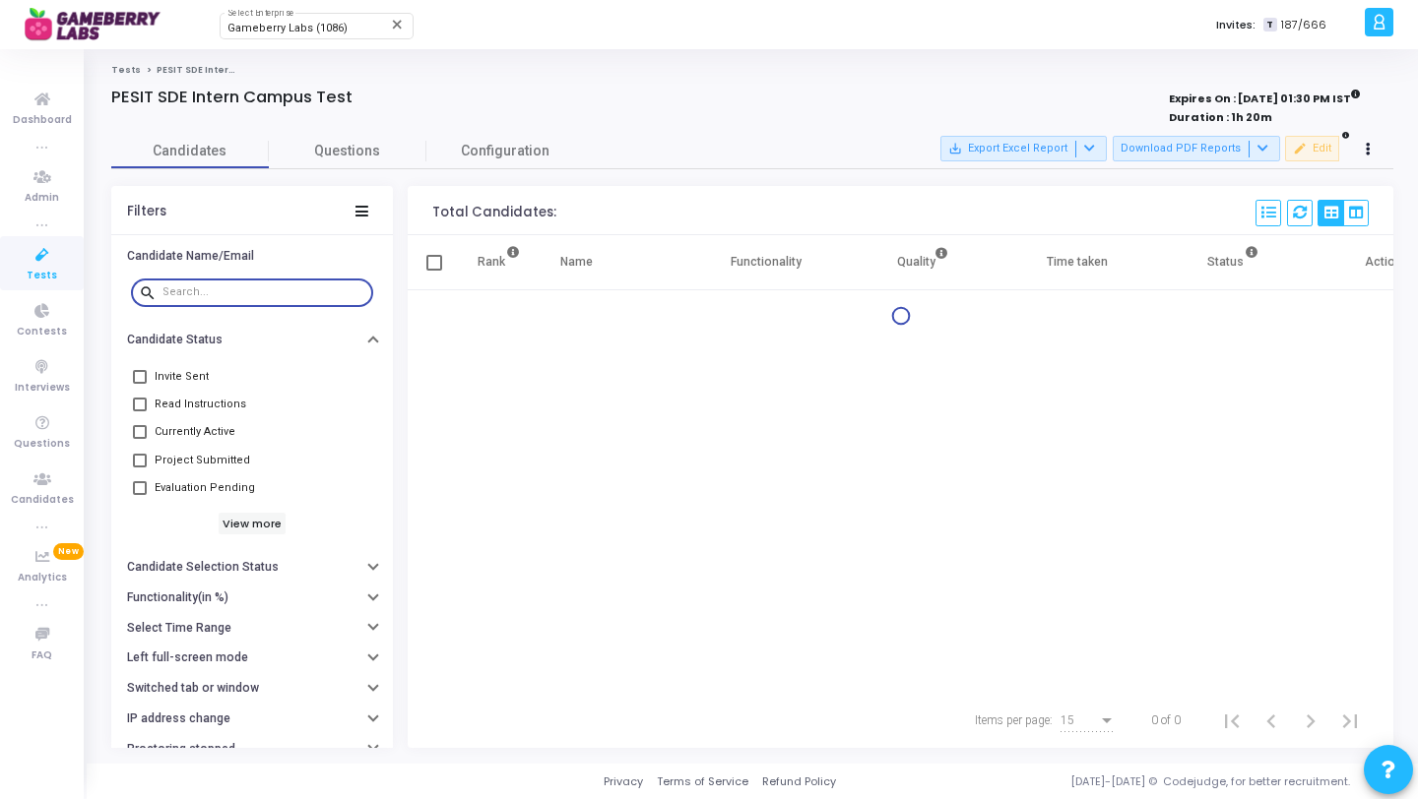
click at [256, 288] on input "text" at bounding box center [263, 292] width 203 height 12
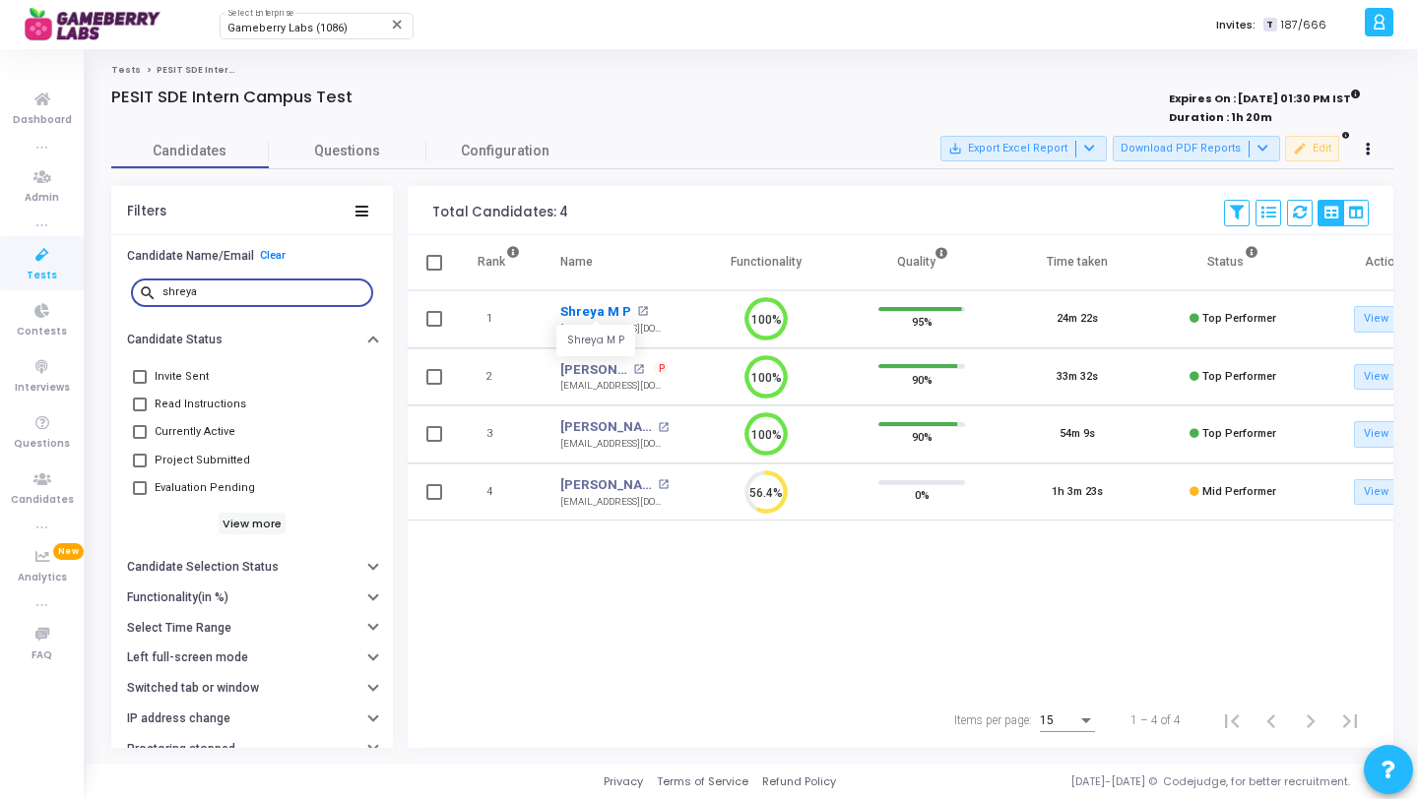
type input "shreya"
click at [598, 309] on link "Shreya M P" at bounding box center [595, 312] width 71 height 20
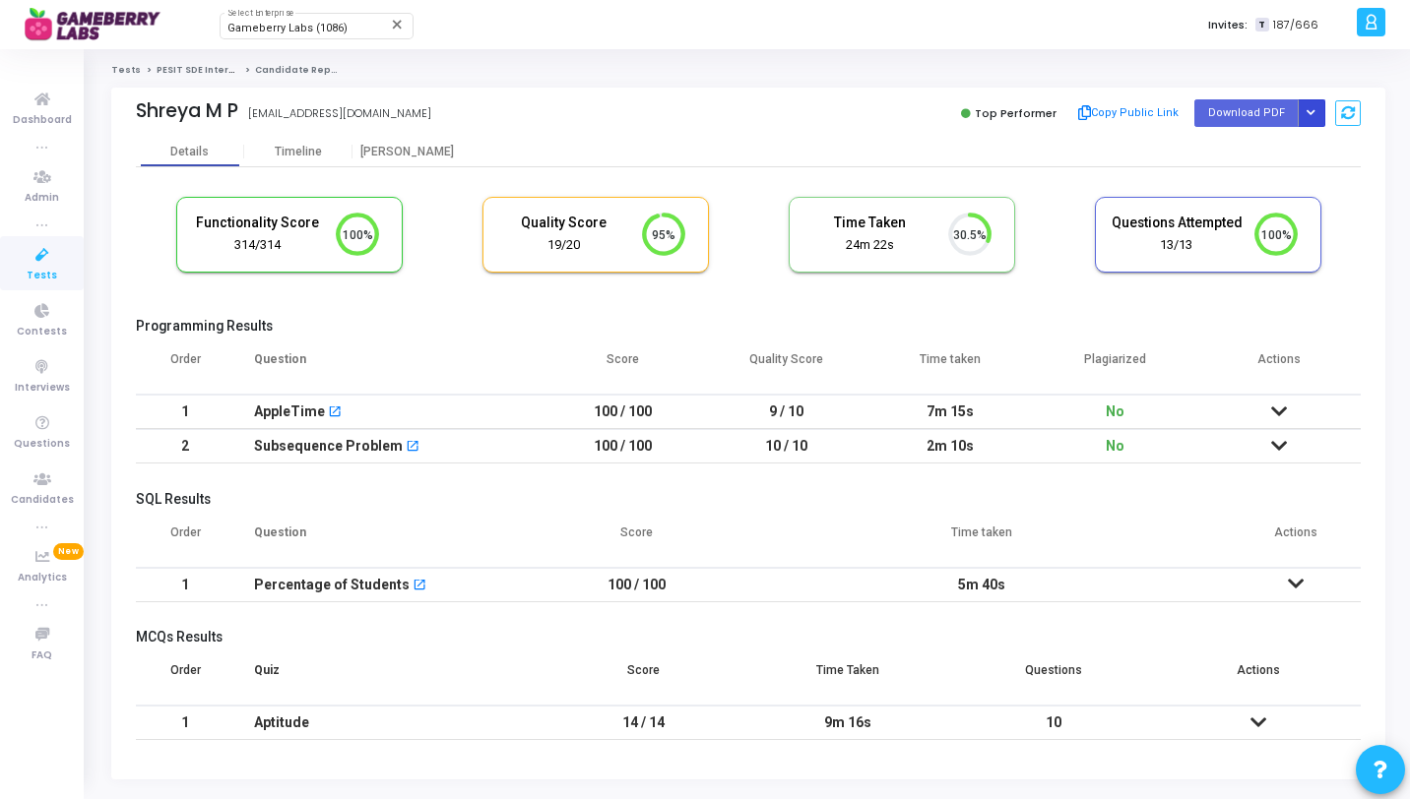
click at [1320, 126] on button "Button group with nested dropdown" at bounding box center [1311, 112] width 28 height 27
click at [1276, 156] on button "Regenerate PDF" at bounding box center [1248, 153] width 152 height 32
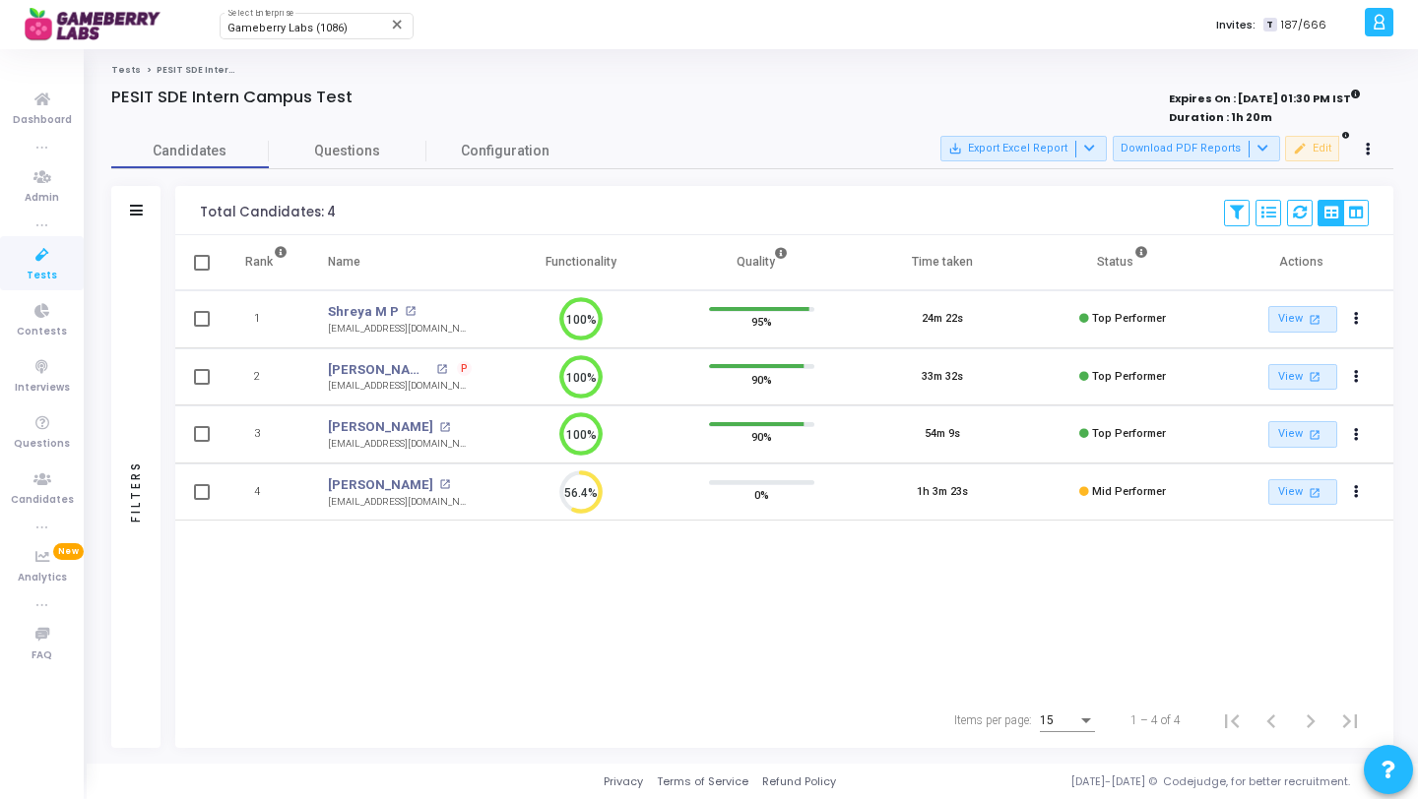
scroll to position [9, 9]
click at [125, 315] on div "Filters" at bounding box center [135, 491] width 49 height 513
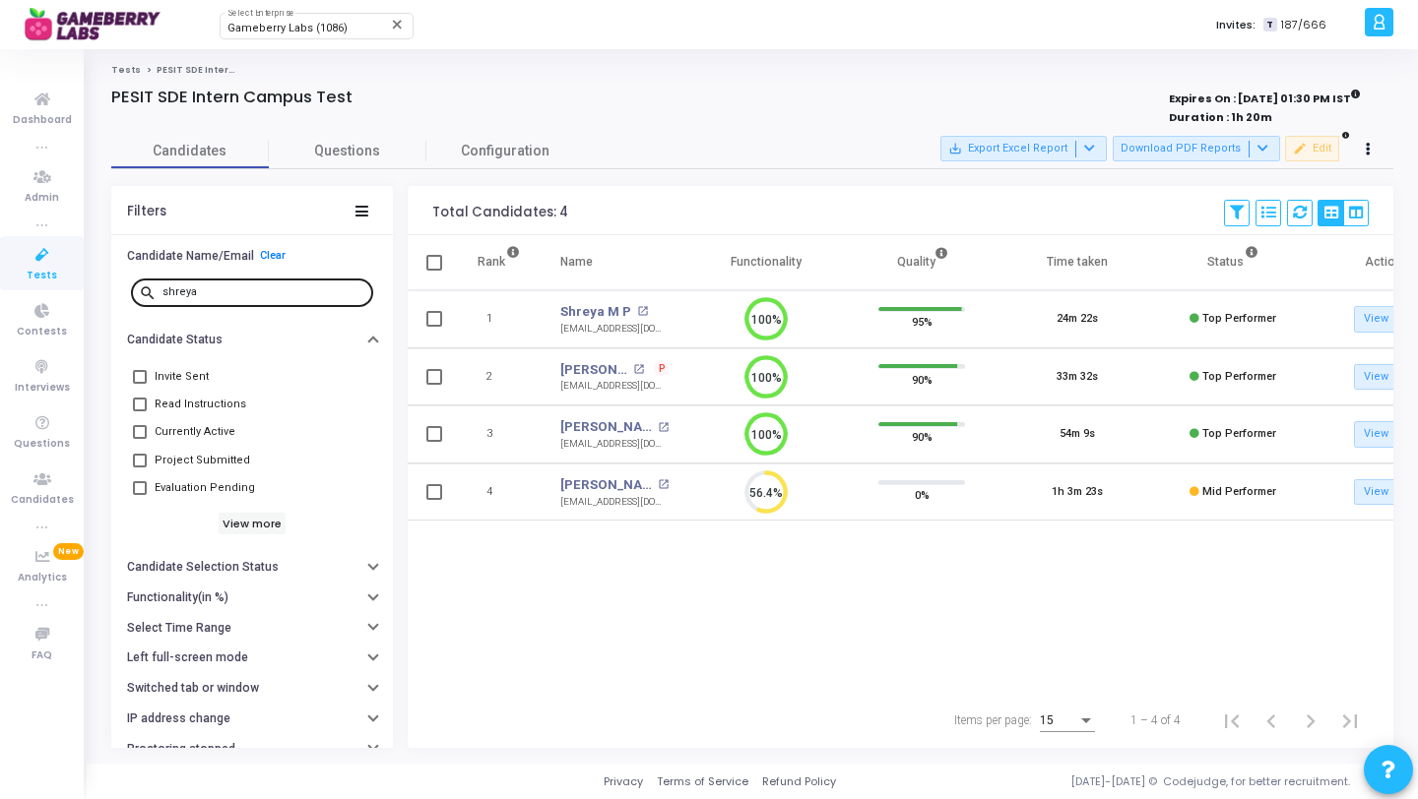
click at [238, 291] on input "shreya" at bounding box center [263, 292] width 203 height 12
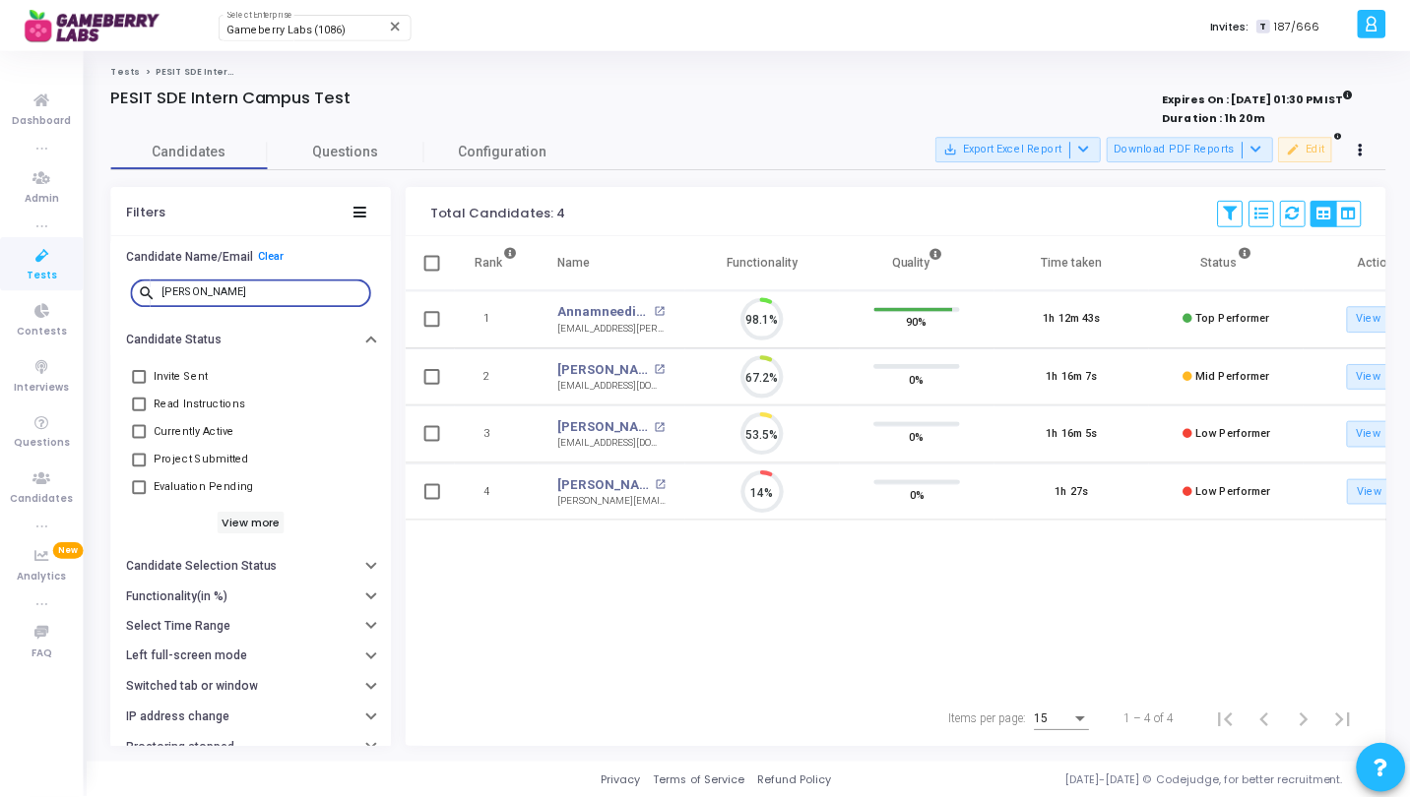
scroll to position [41, 50]
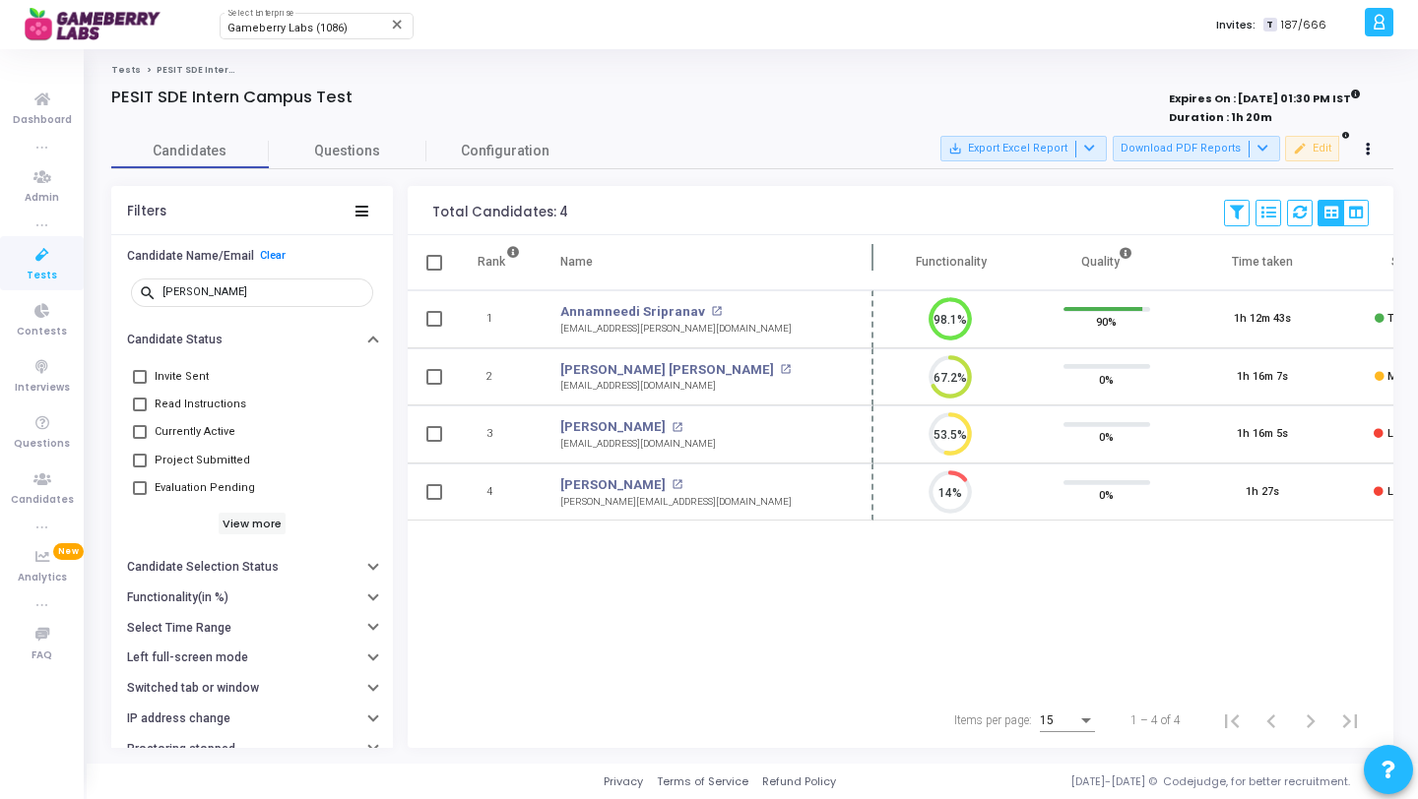
drag, startPoint x: 687, startPoint y: 265, endPoint x: 872, endPoint y: 277, distance: 185.5
click at [872, 277] on span at bounding box center [873, 262] width 20 height 54
click at [661, 365] on link "Pranav Prashant Dambal" at bounding box center [667, 370] width 214 height 20
click at [248, 288] on input "pranav" at bounding box center [263, 292] width 203 height 12
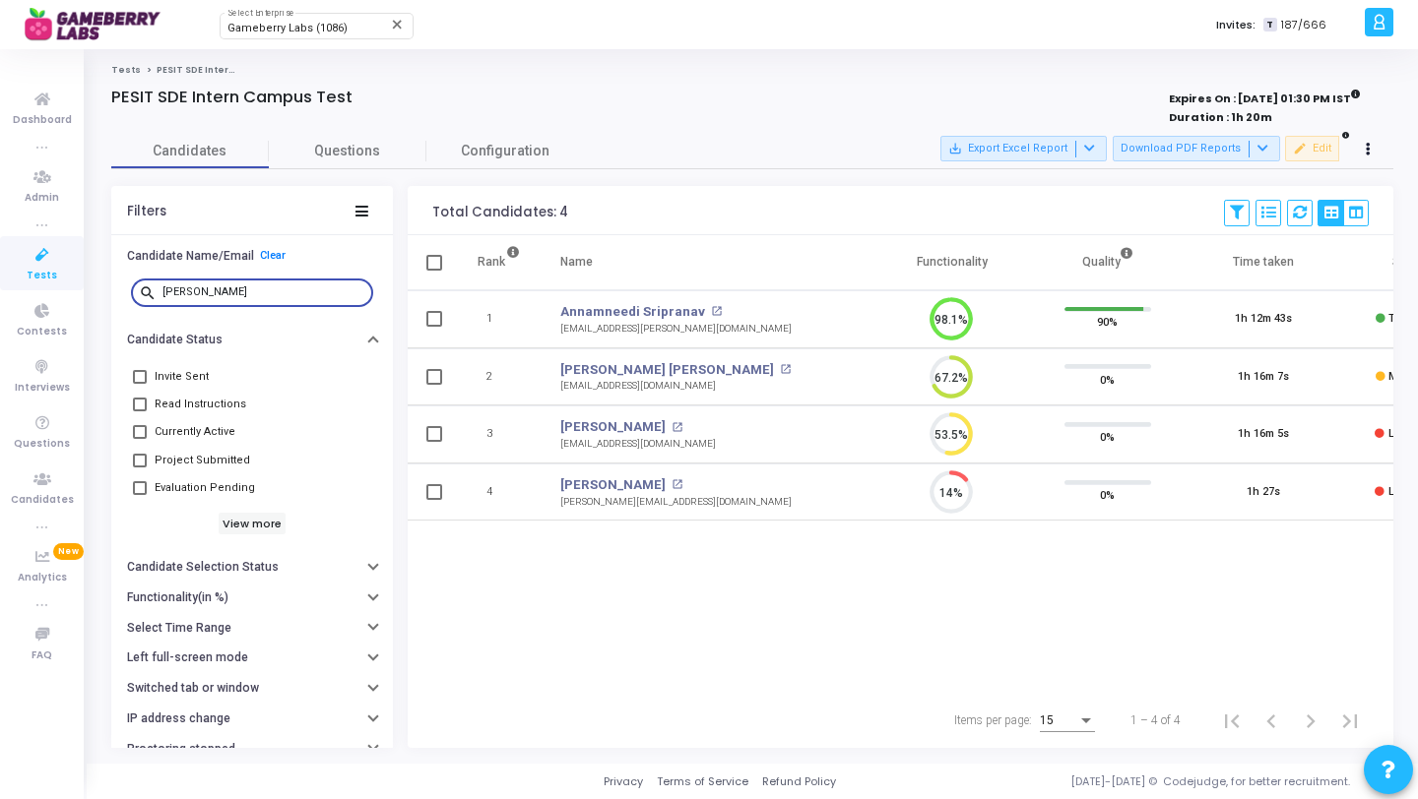
click at [248, 288] on input "pranav" at bounding box center [263, 292] width 203 height 12
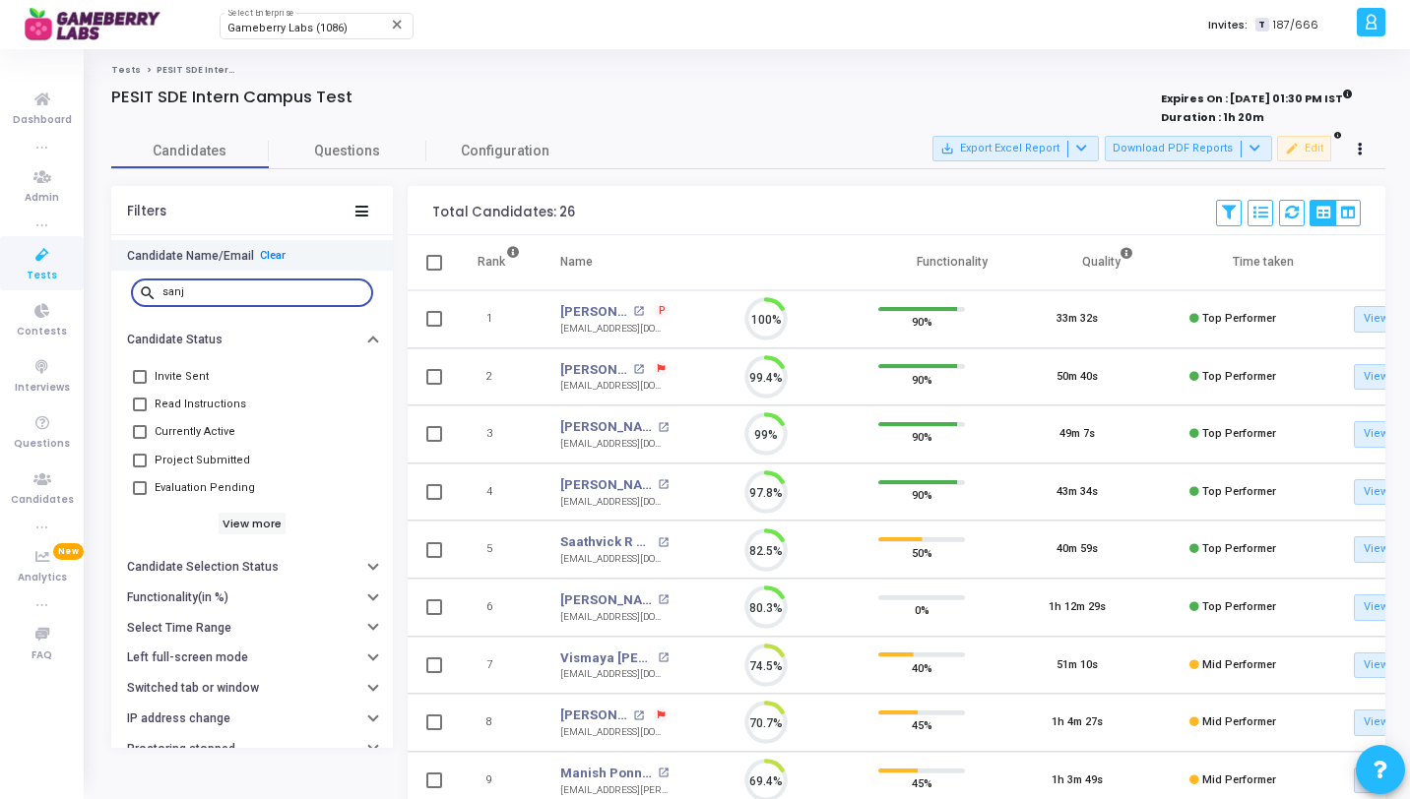
scroll to position [41, 50]
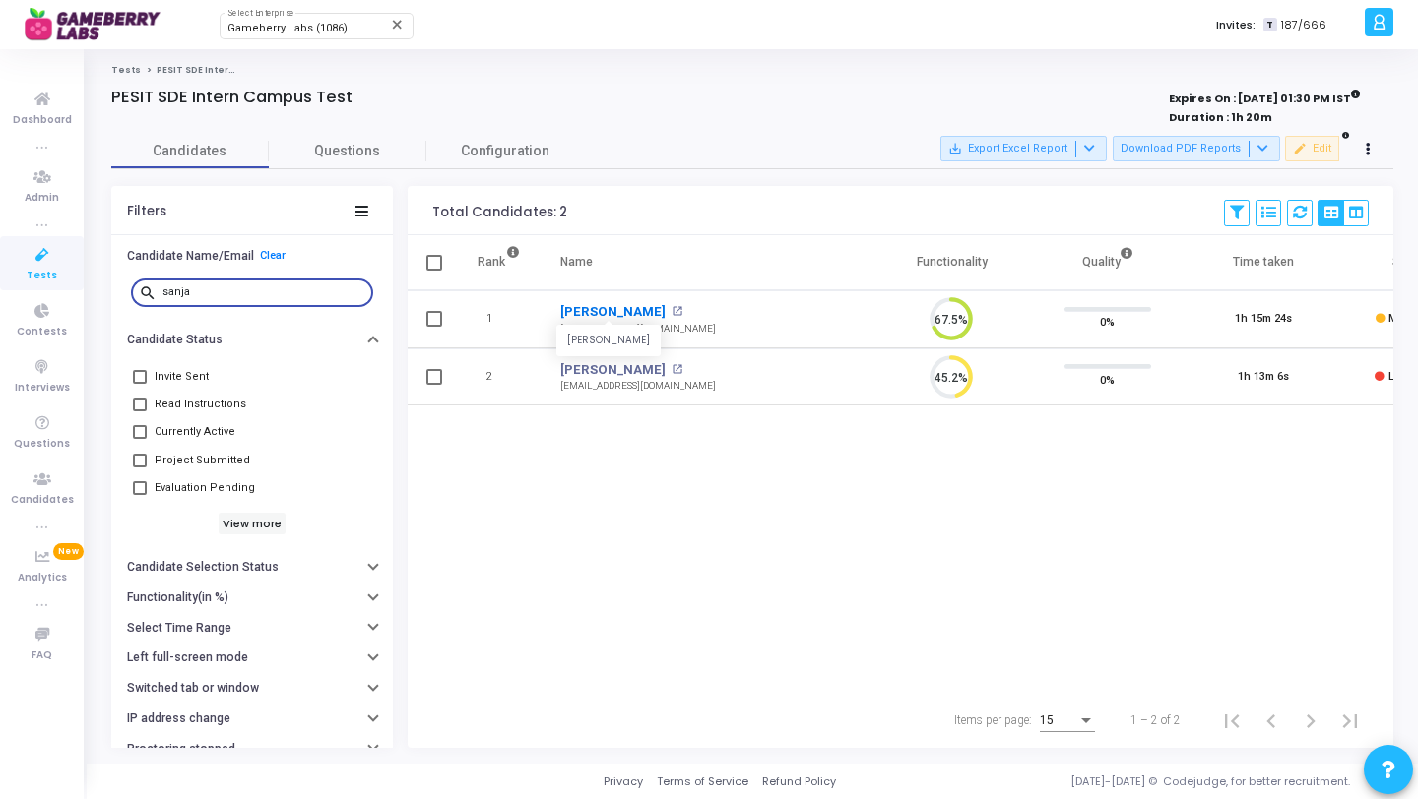
click at [626, 313] on link "Sanjaya Sankar" at bounding box center [612, 312] width 105 height 20
click at [237, 285] on div "sanja" at bounding box center [263, 292] width 203 height 32
click at [237, 297] on input "sanja" at bounding box center [263, 292] width 203 height 12
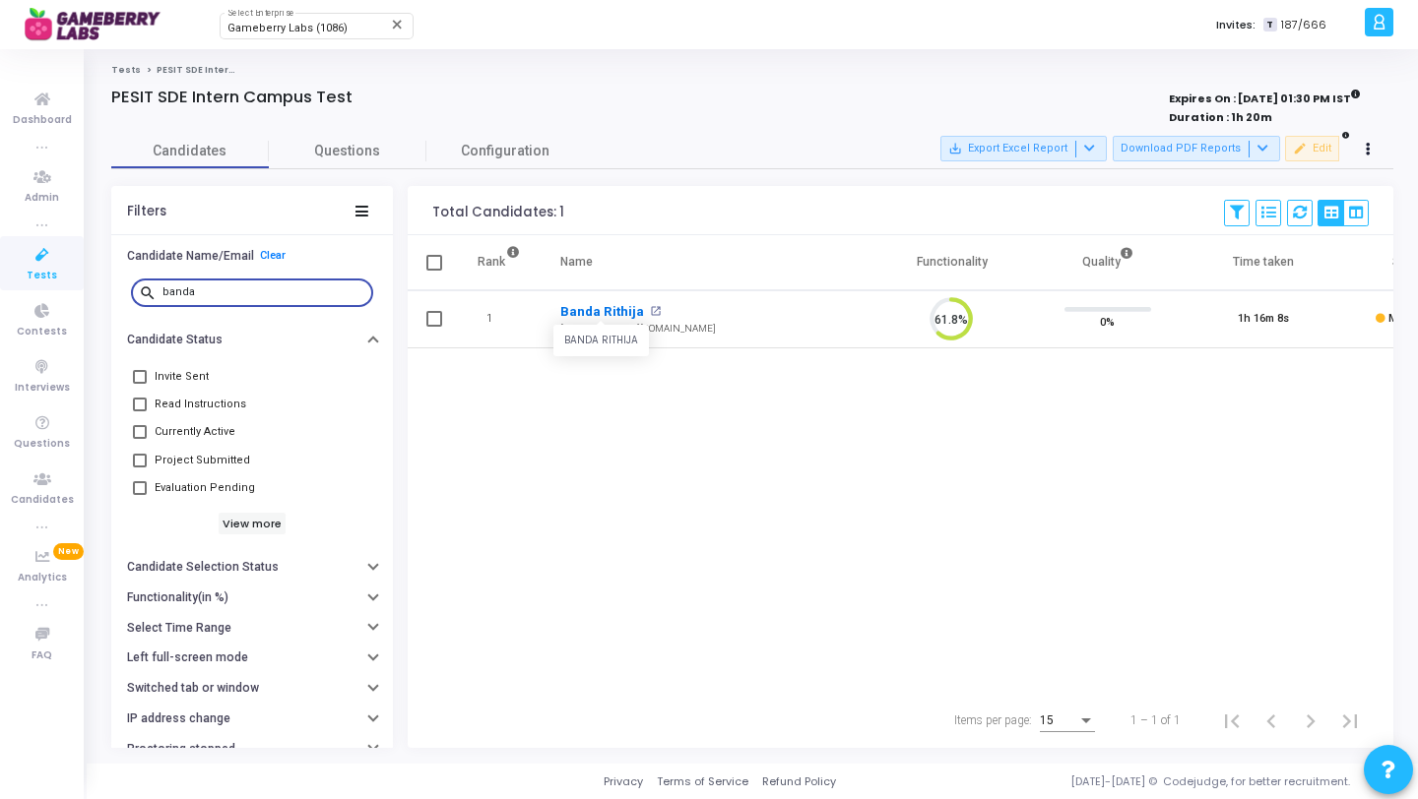
type input "banda"
click at [598, 307] on link "Banda Rithija" at bounding box center [602, 312] width 84 height 20
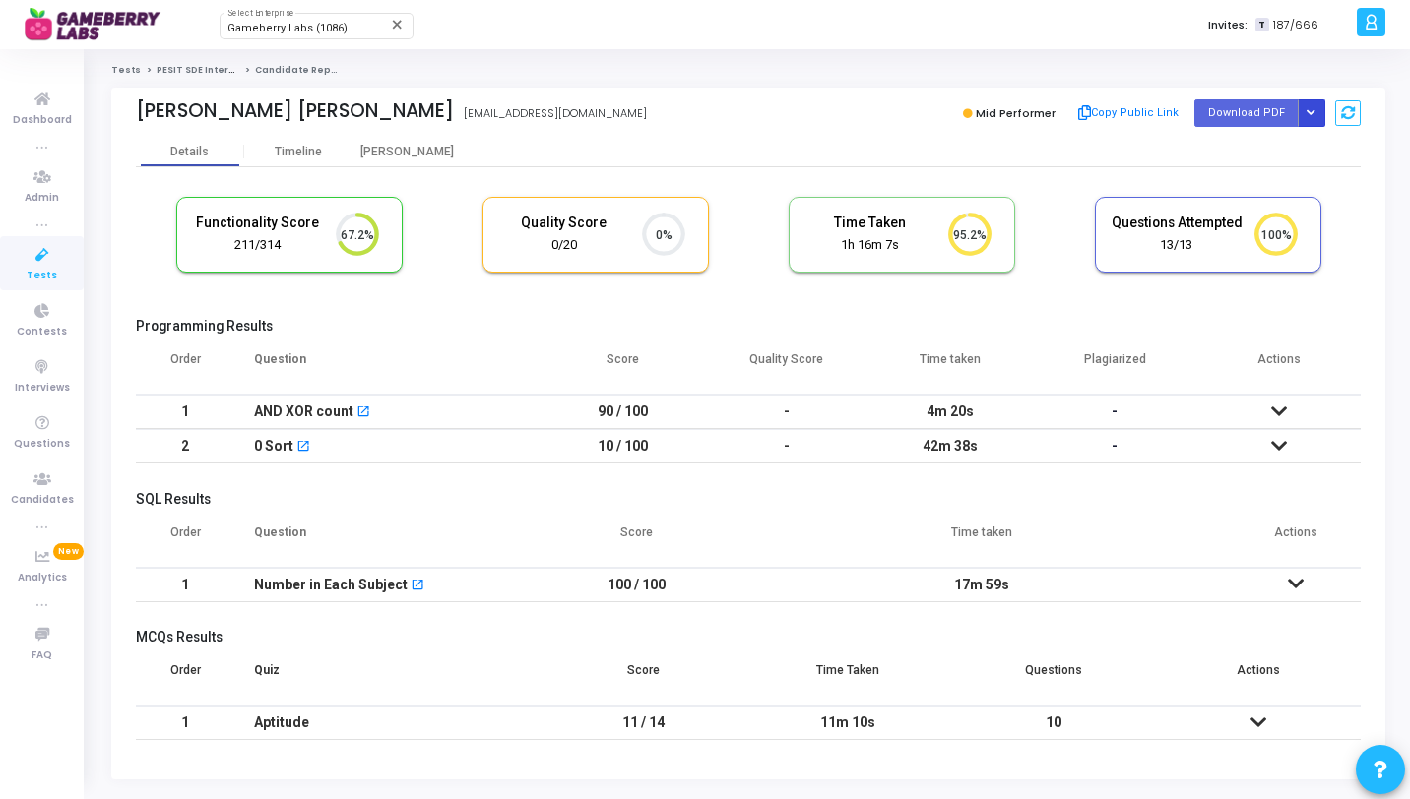
click at [1309, 122] on button "Button group with nested dropdown" at bounding box center [1311, 112] width 28 height 27
click at [1278, 146] on button "Regenerate PDF" at bounding box center [1248, 153] width 152 height 32
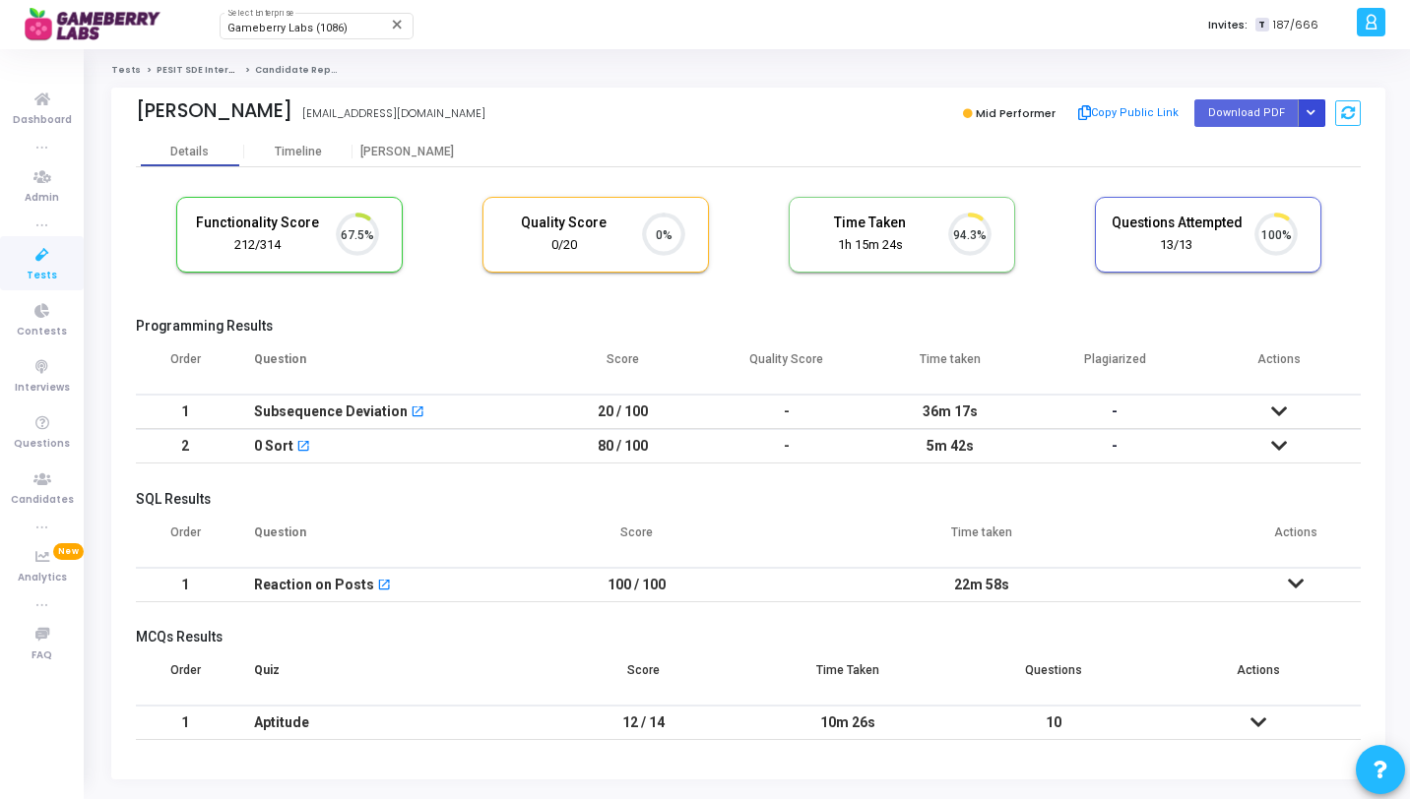
scroll to position [41, 50]
click at [1313, 105] on button "Button group with nested dropdown" at bounding box center [1311, 112] width 28 height 27
click at [1285, 147] on button "Regenerate PDF" at bounding box center [1248, 153] width 152 height 32
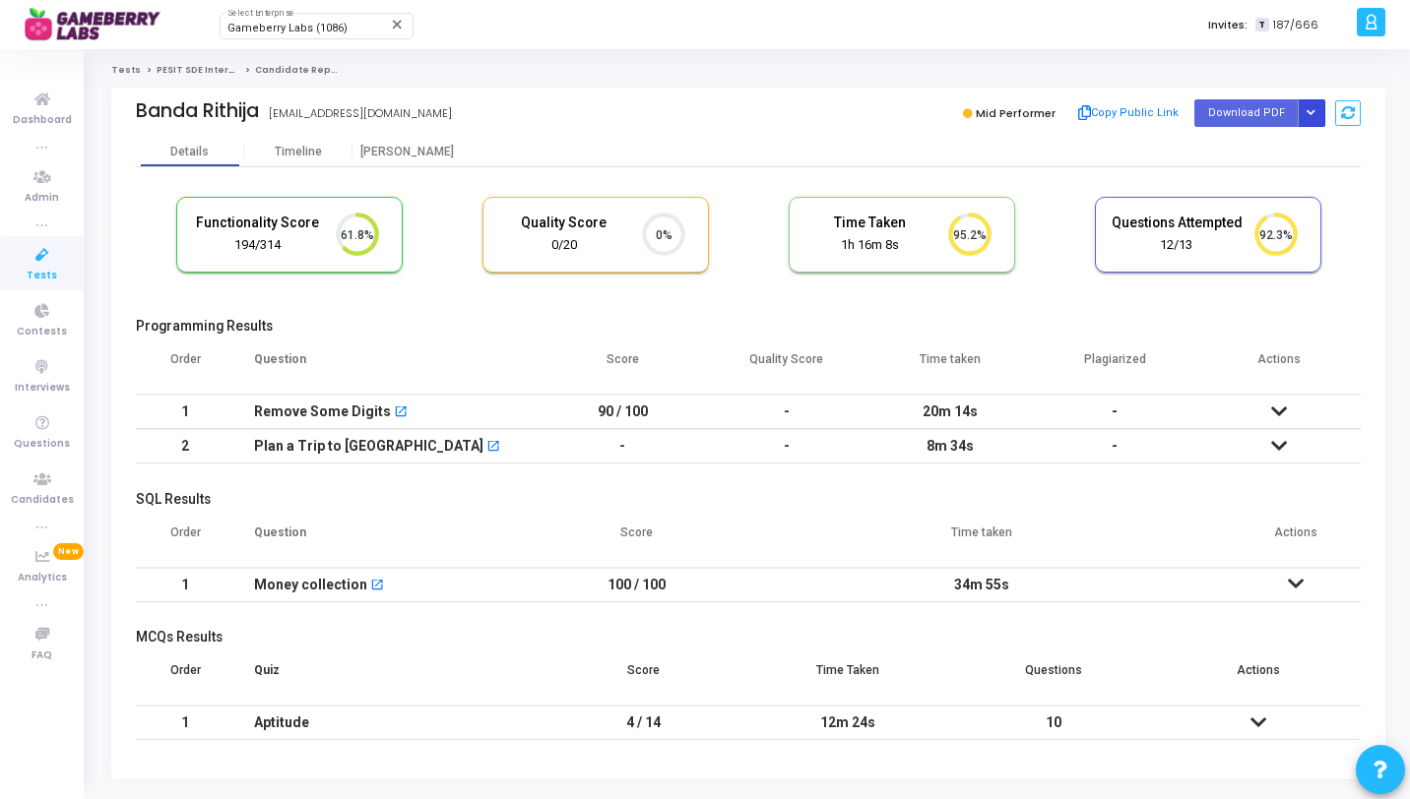
click at [1318, 116] on button "Button group with nested dropdown" at bounding box center [1311, 112] width 28 height 27
click at [1276, 142] on button "Regenerate PDF" at bounding box center [1248, 153] width 152 height 32
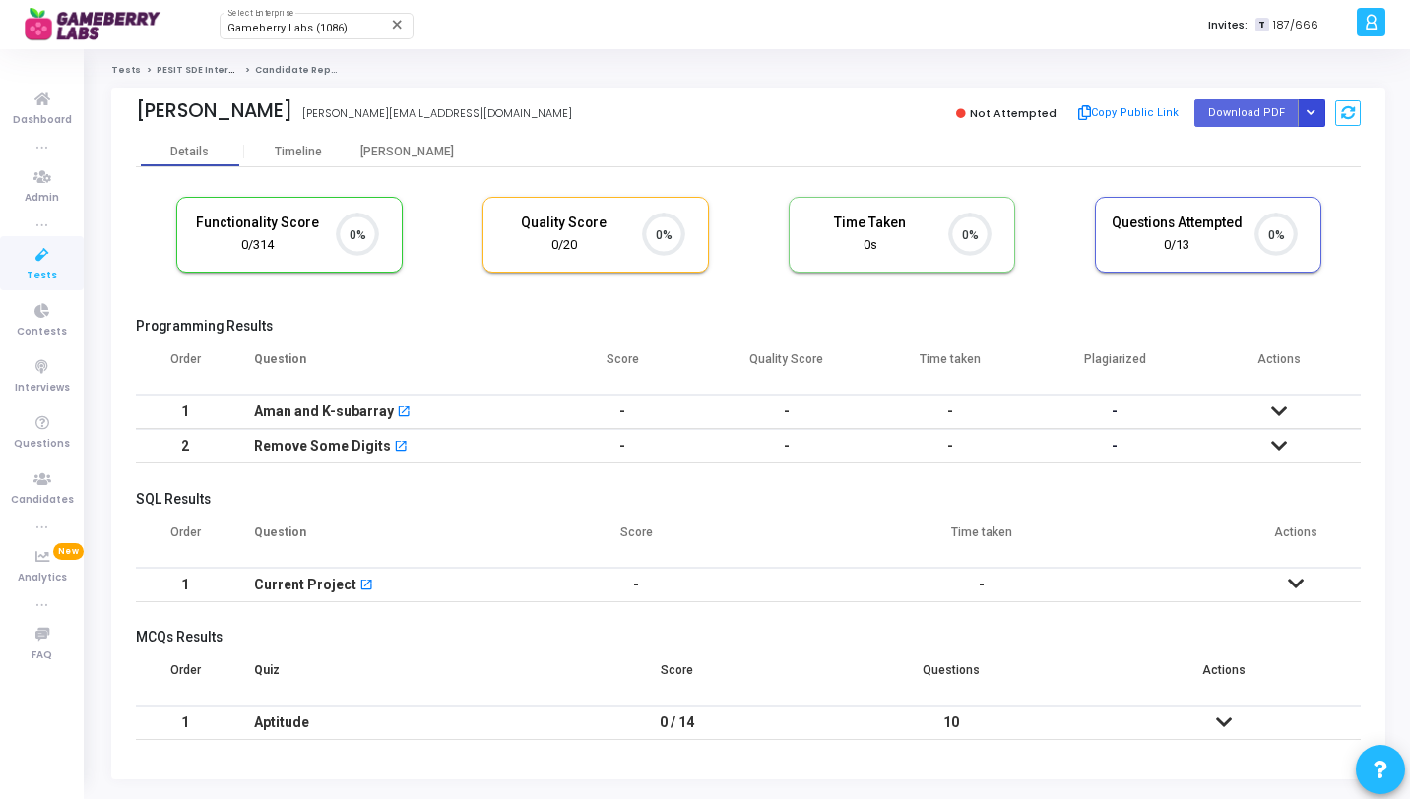
click at [1307, 108] on icon "Button group with nested dropdown" at bounding box center [1310, 113] width 9 height 10
click at [1243, 139] on button "Regenerate PDF" at bounding box center [1248, 153] width 152 height 32
click at [1303, 118] on button "Button group with nested dropdown" at bounding box center [1311, 112] width 28 height 27
click at [1260, 177] on div "Regenerate PDF" at bounding box center [1248, 152] width 152 height 53
click at [1256, 158] on button "Regenerate PDF" at bounding box center [1248, 153] width 152 height 32
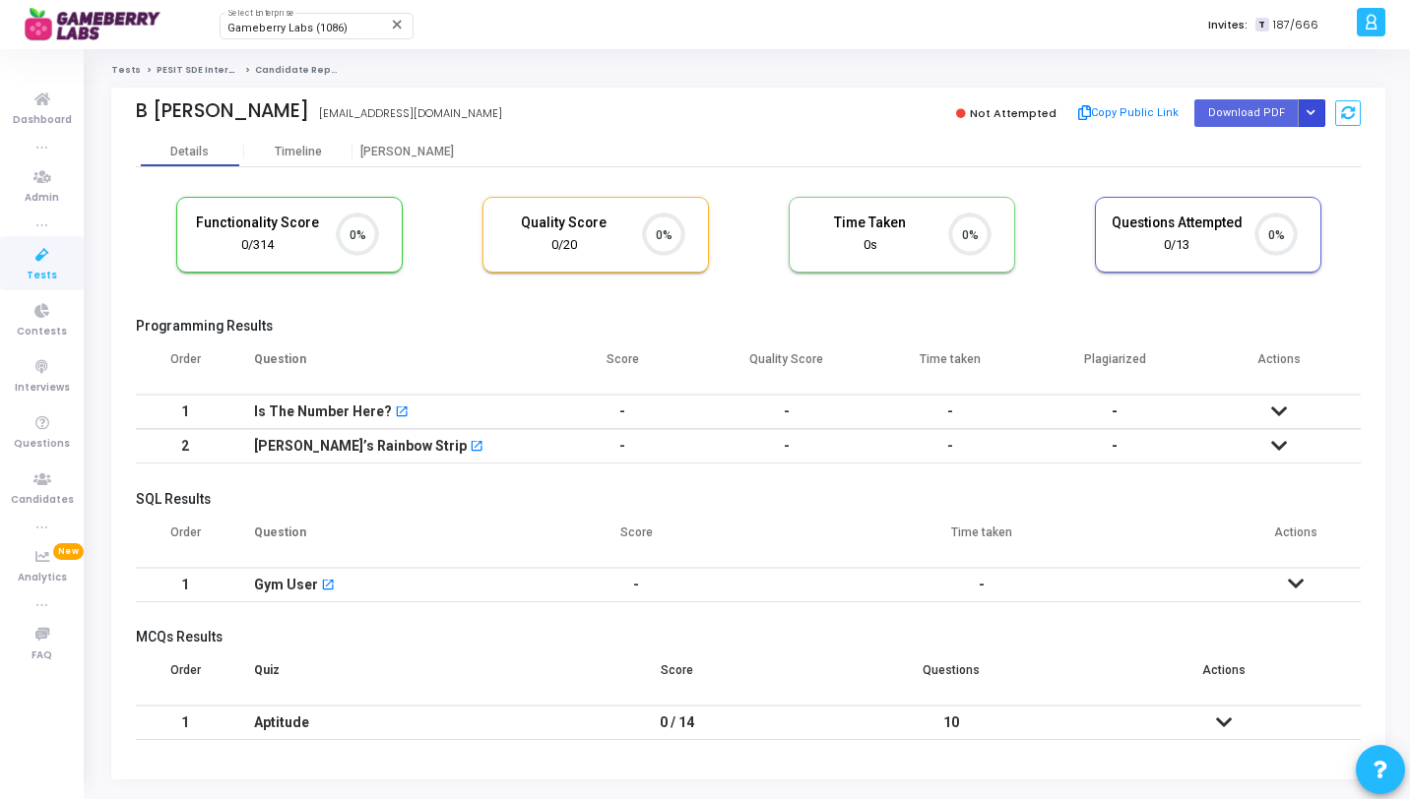
click at [1302, 108] on button "Button group with nested dropdown" at bounding box center [1311, 112] width 28 height 27
click at [1260, 148] on button "Regenerate PDF" at bounding box center [1248, 153] width 152 height 32
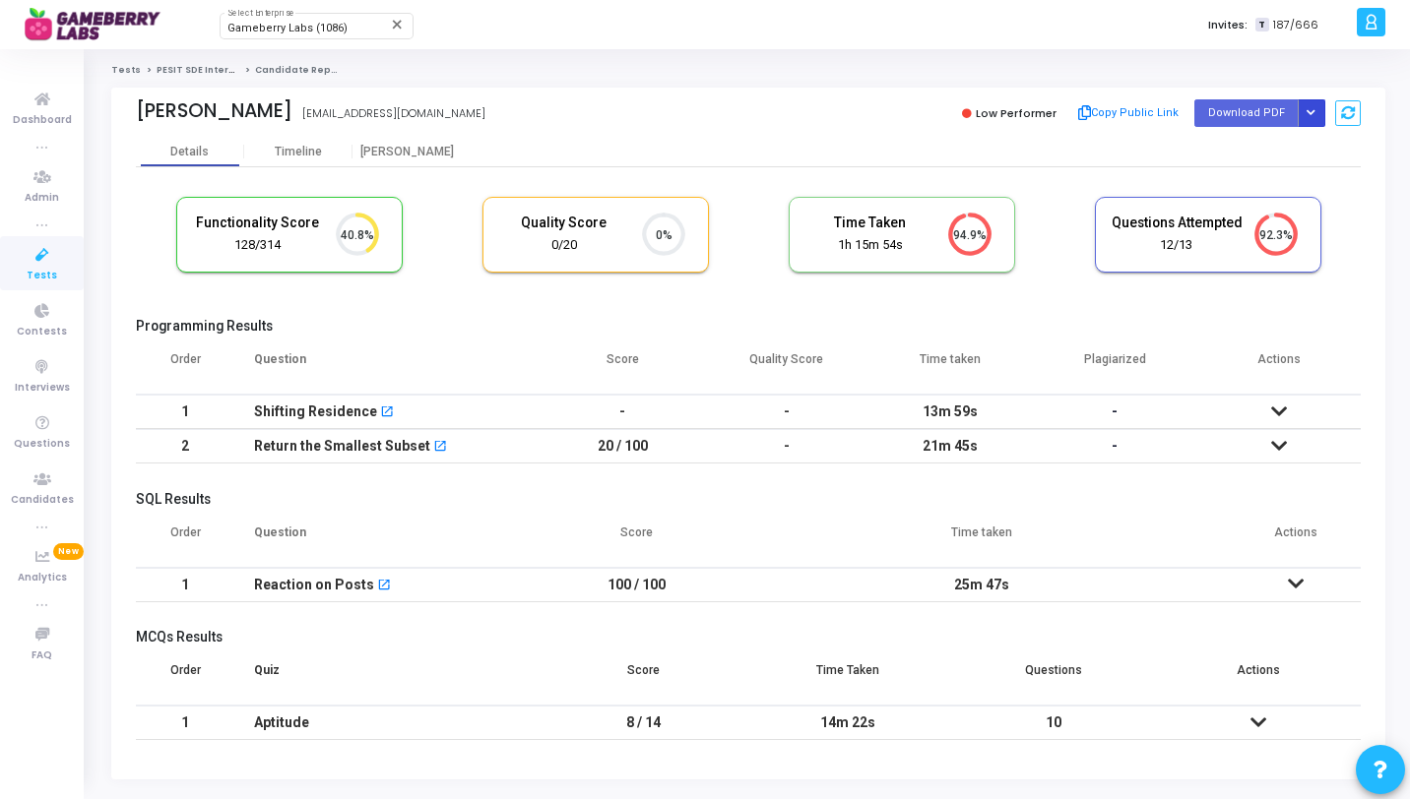
click at [1317, 116] on button "Button group with nested dropdown" at bounding box center [1311, 112] width 28 height 27
click at [1247, 148] on button "Regenerate PDF" at bounding box center [1248, 153] width 152 height 32
click at [1320, 114] on button "Button group with nested dropdown" at bounding box center [1311, 112] width 28 height 27
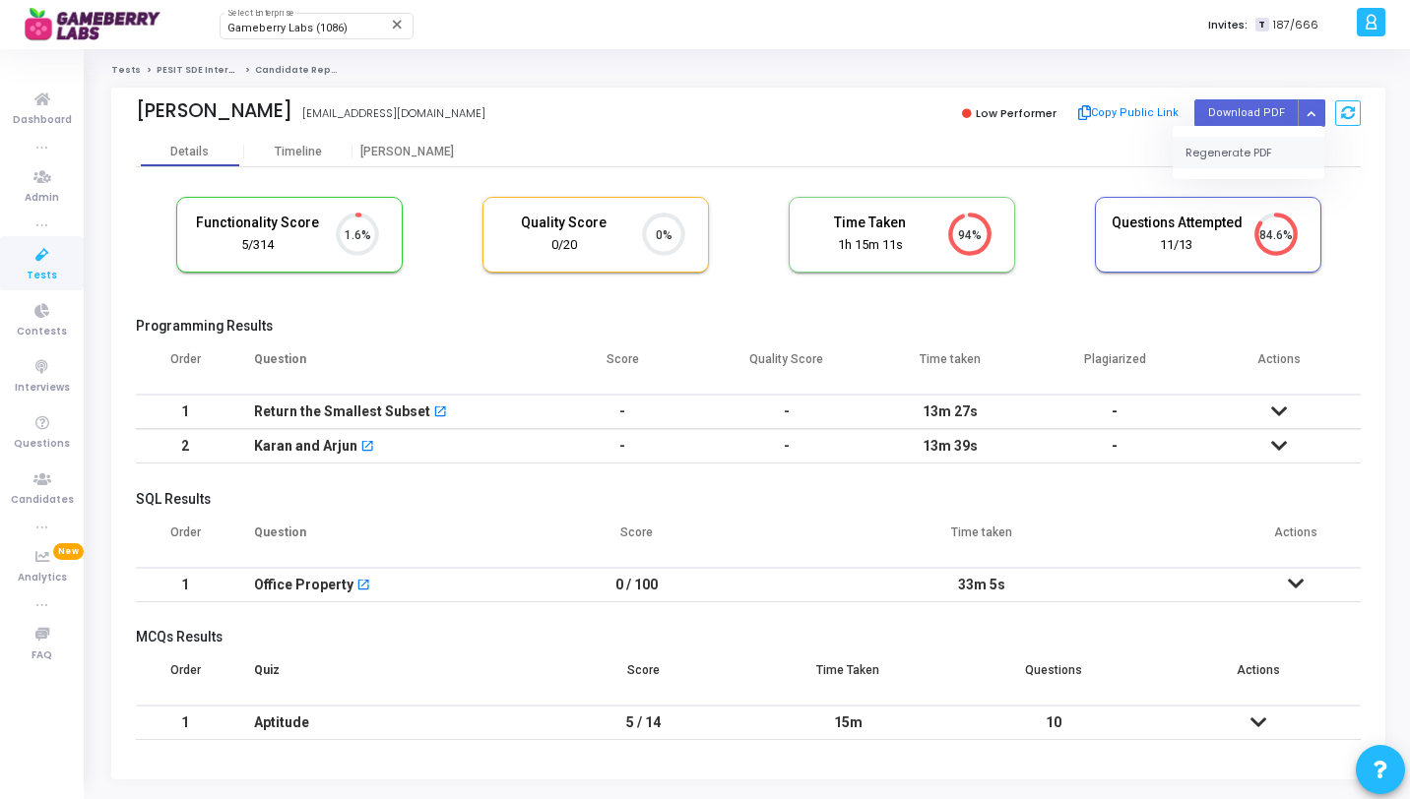
click at [1260, 156] on button "Regenerate PDF" at bounding box center [1248, 153] width 152 height 32
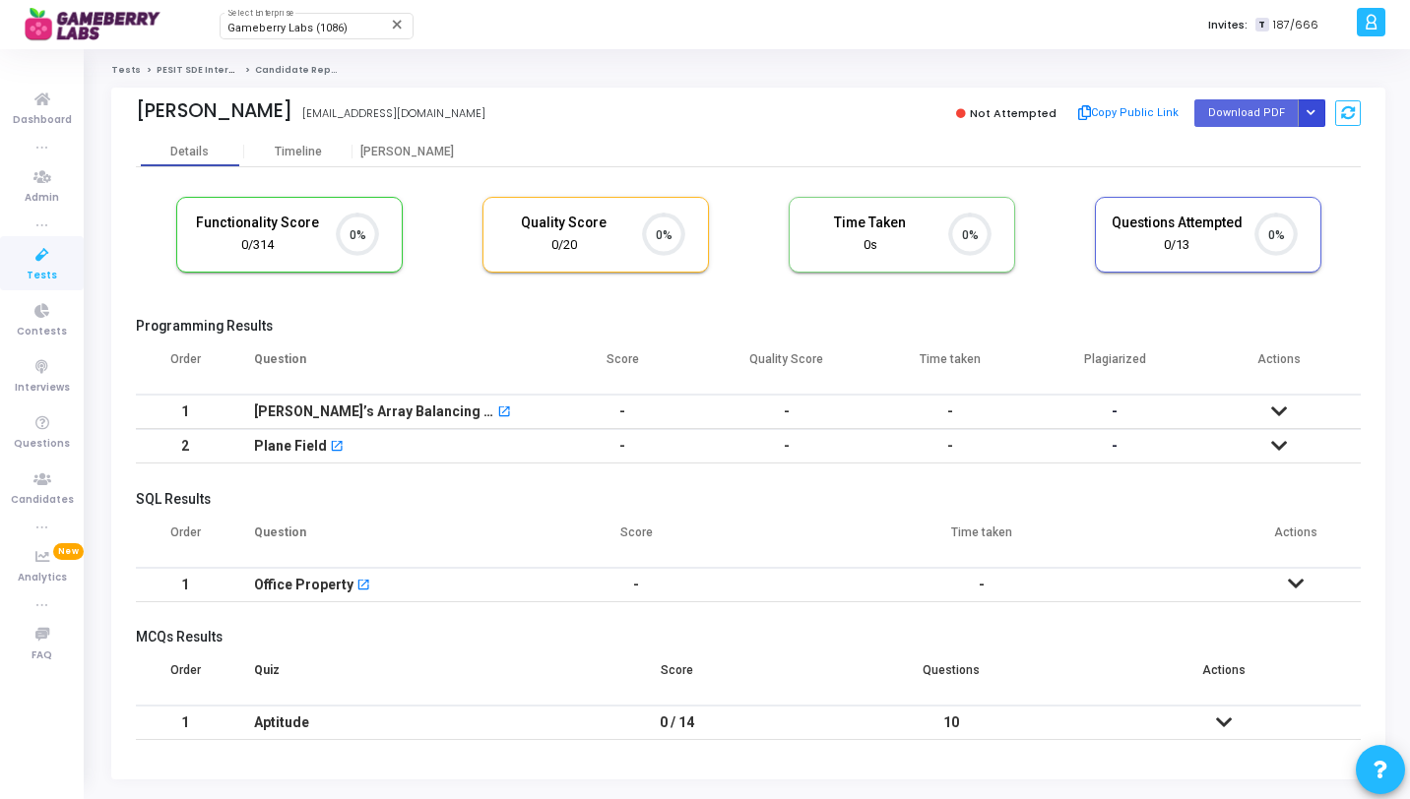
click at [1316, 120] on button "Button group with nested dropdown" at bounding box center [1311, 112] width 28 height 27
click at [1247, 161] on button "Regenerate PDF" at bounding box center [1248, 153] width 152 height 32
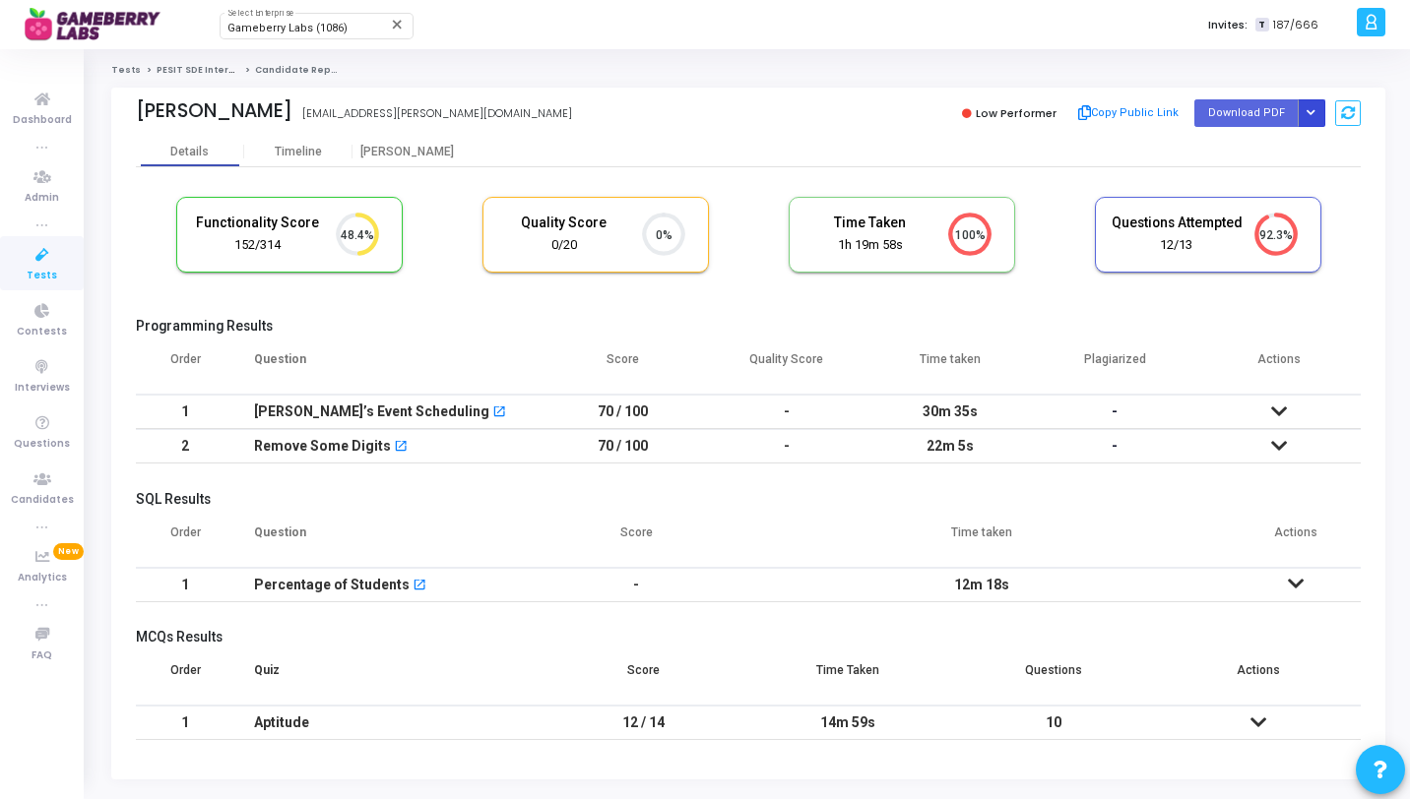
click at [1318, 117] on button "Button group with nested dropdown" at bounding box center [1311, 112] width 28 height 27
click at [1257, 143] on button "Regenerate PDF" at bounding box center [1248, 153] width 152 height 32
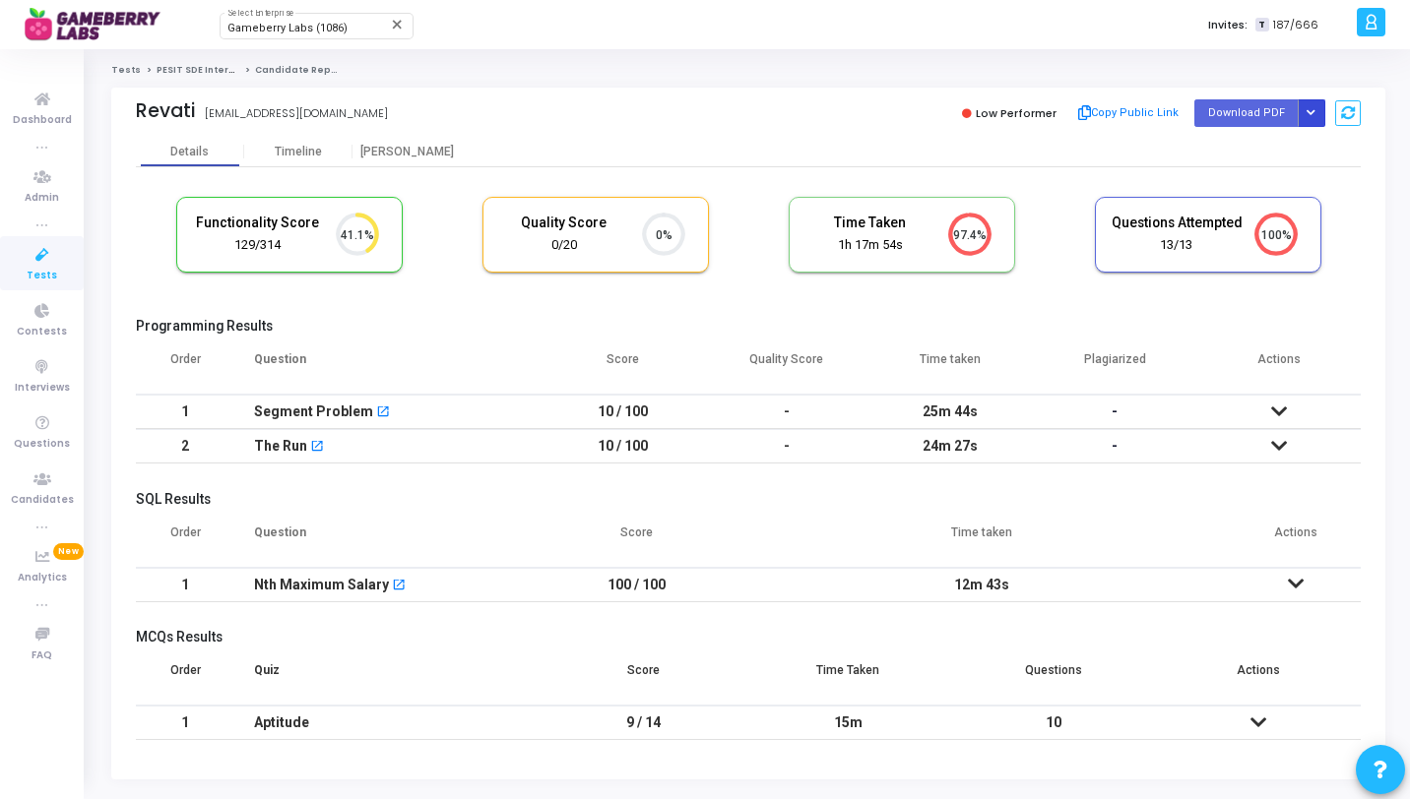
click at [1309, 116] on icon "Button group with nested dropdown" at bounding box center [1310, 113] width 9 height 10
click at [1262, 149] on button "Regenerate PDF" at bounding box center [1248, 153] width 152 height 32
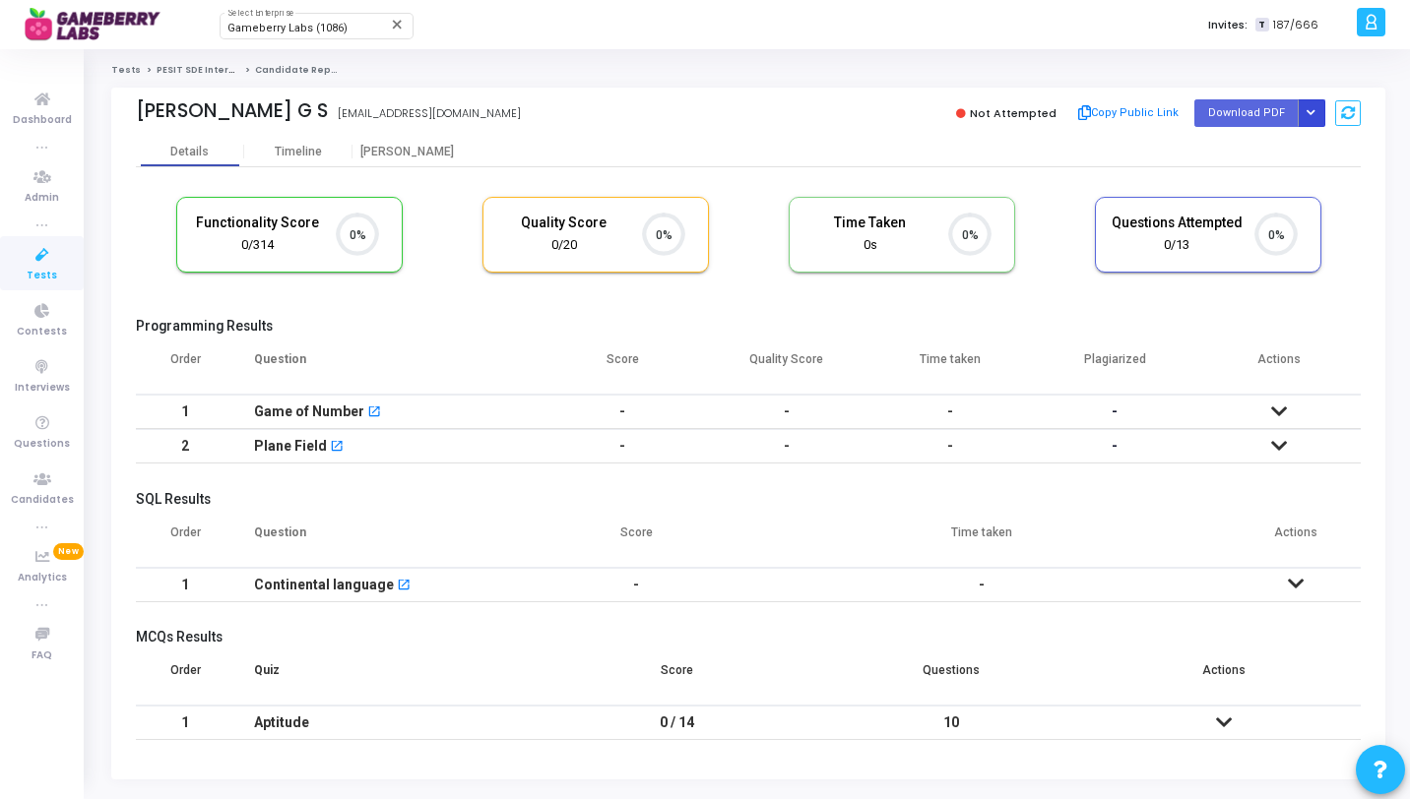
click at [1302, 110] on button "Button group with nested dropdown" at bounding box center [1311, 112] width 28 height 27
click at [1259, 154] on button "Regenerate PDF" at bounding box center [1248, 153] width 152 height 32
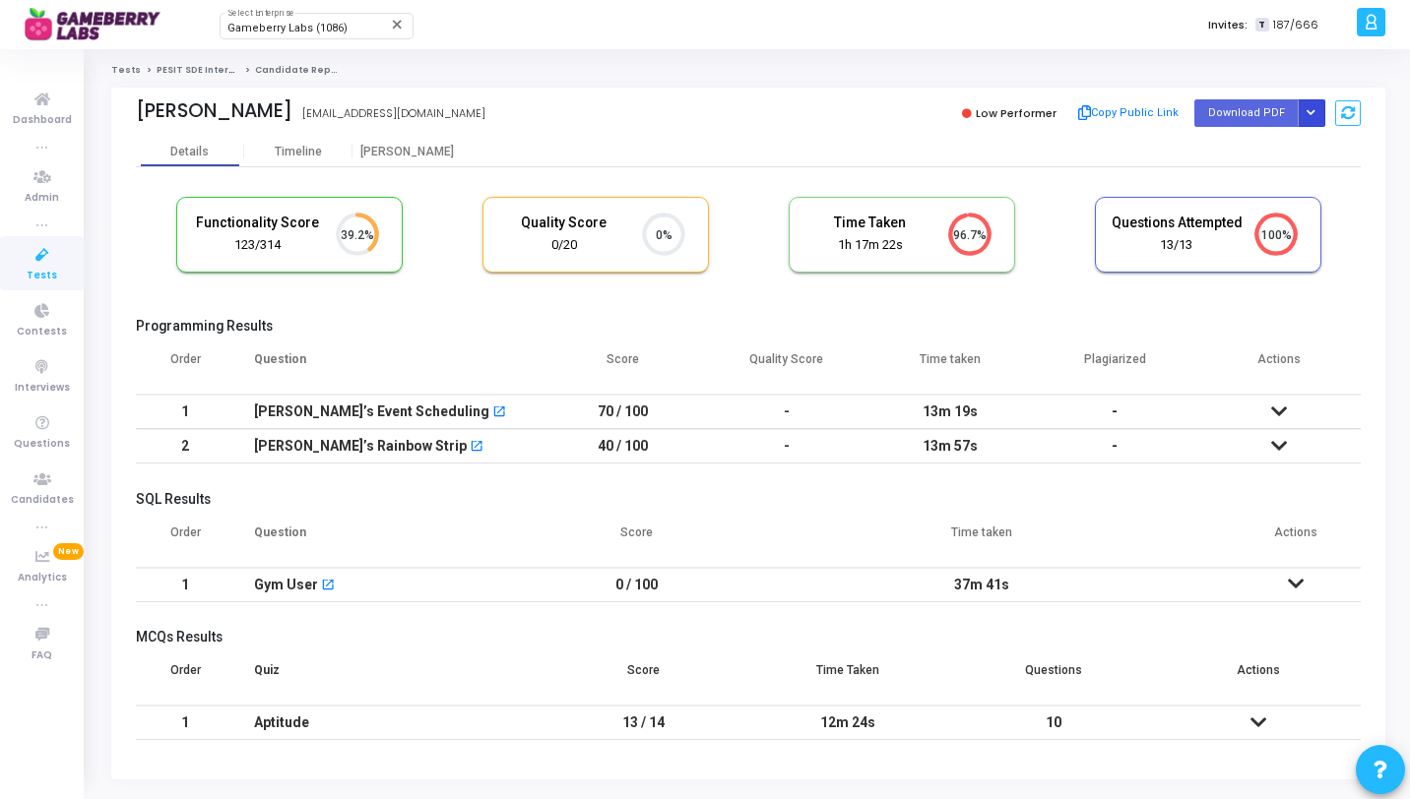
click at [1317, 101] on button "Button group with nested dropdown" at bounding box center [1311, 112] width 28 height 27
click at [1251, 152] on button "Regenerate PDF" at bounding box center [1248, 153] width 152 height 32
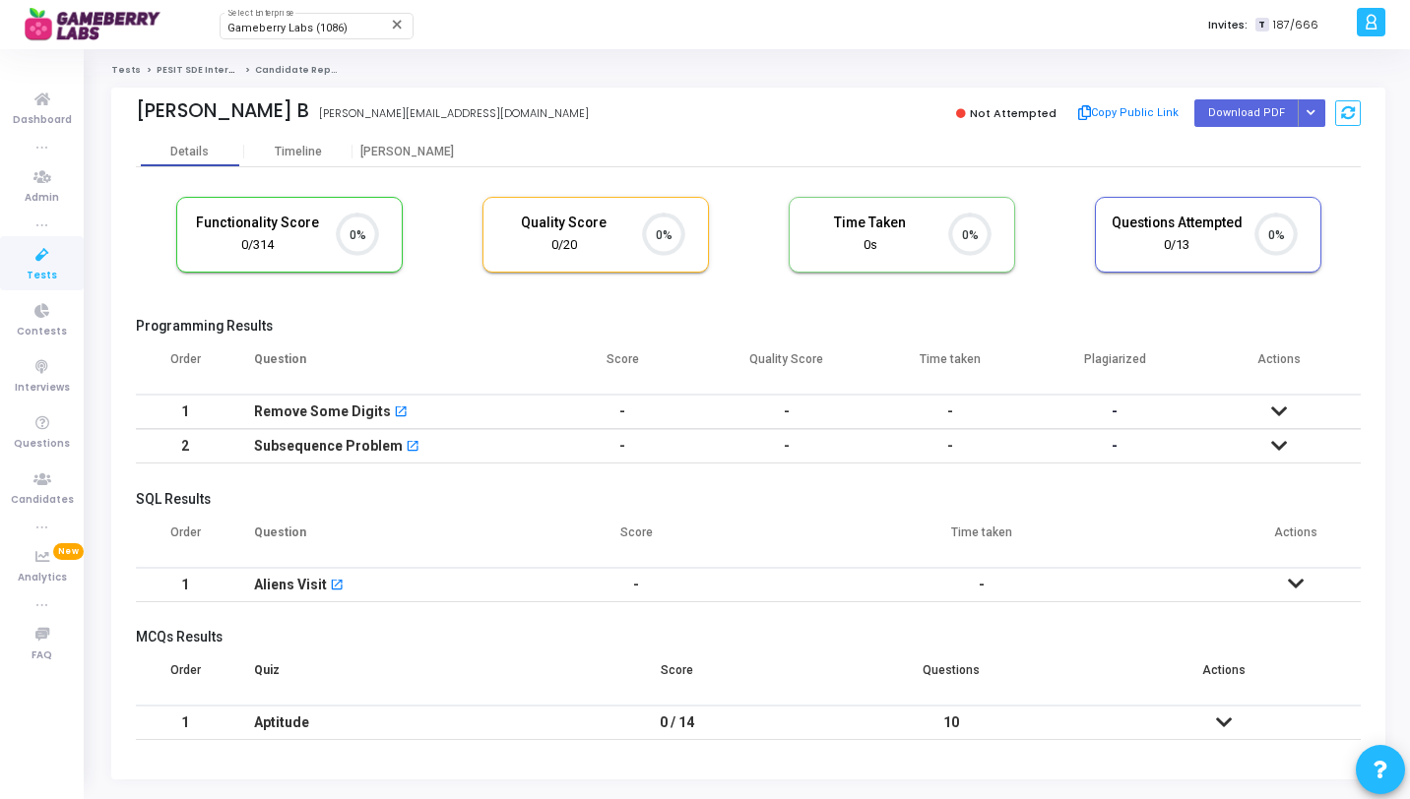
click at [1325, 130] on div "Mohith B [EMAIL_ADDRESS][DOMAIN_NAME] Not Attempted Copy Public Link Download P…" at bounding box center [748, 112] width 1225 height 49
click at [1314, 120] on button "Button group with nested dropdown" at bounding box center [1311, 112] width 28 height 27
click at [1277, 156] on button "Regenerate PDF" at bounding box center [1248, 153] width 152 height 32
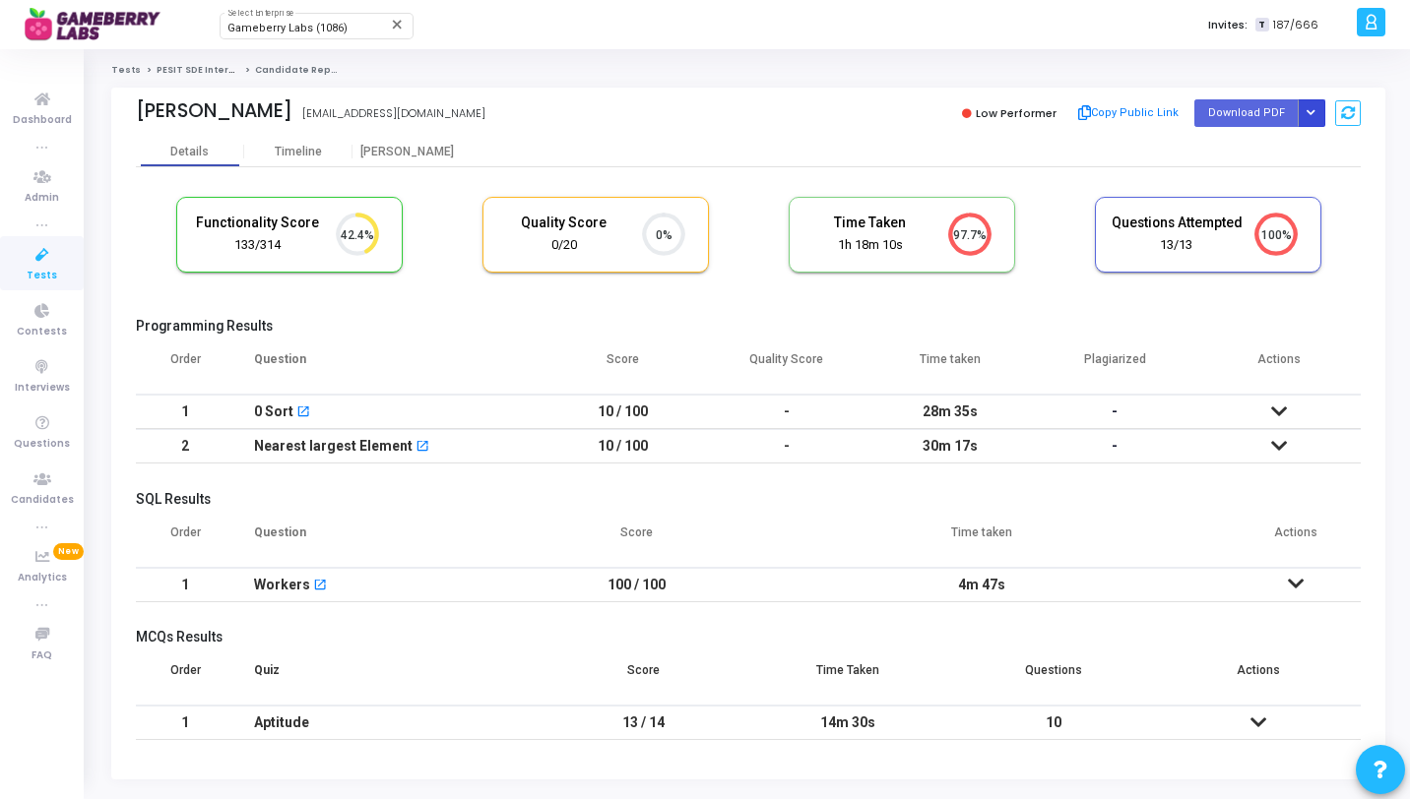
click at [1315, 110] on button "Button group with nested dropdown" at bounding box center [1311, 112] width 28 height 27
click at [1258, 167] on button "Regenerate PDF" at bounding box center [1248, 153] width 152 height 32
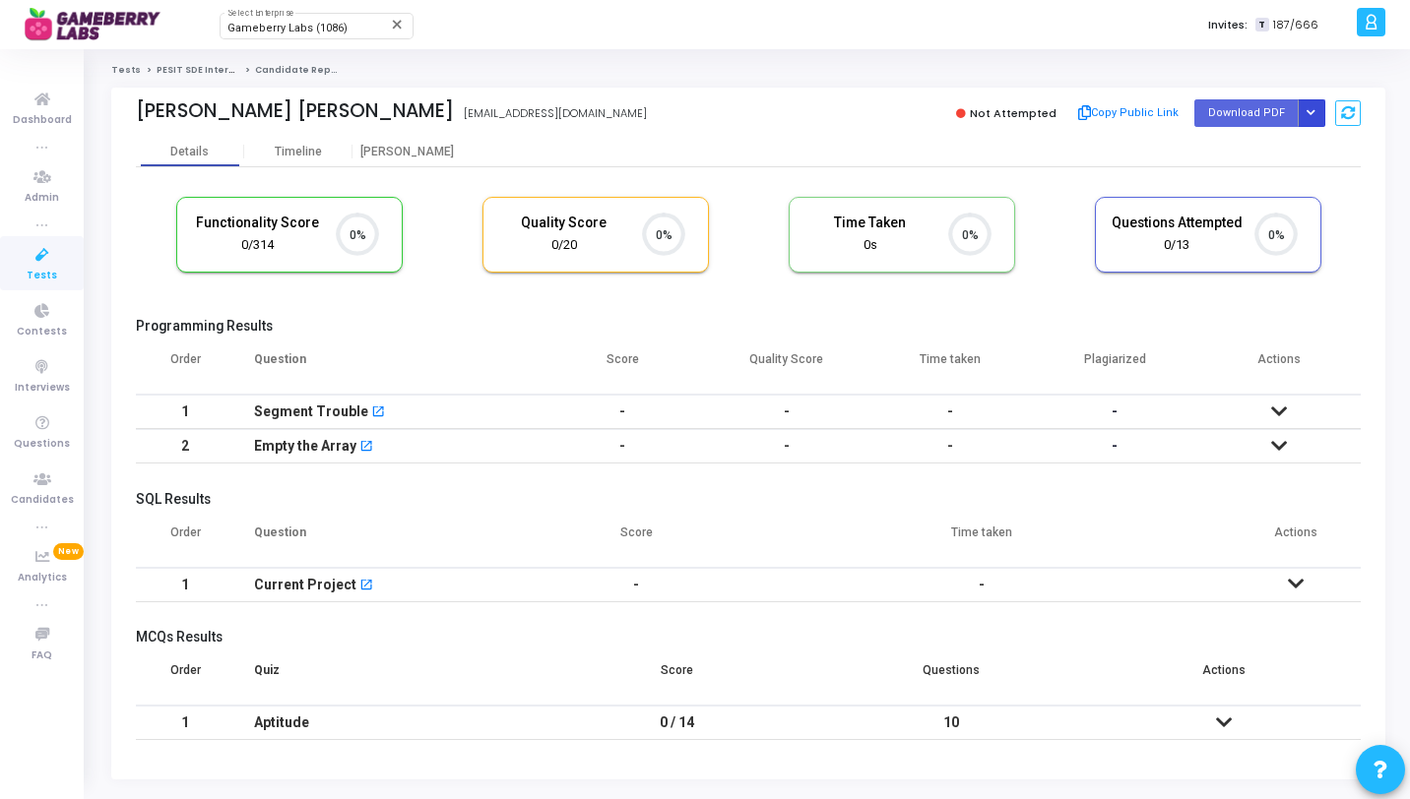
click at [1314, 113] on icon "Button group with nested dropdown" at bounding box center [1310, 113] width 9 height 10
click at [1256, 157] on button "Regenerate PDF" at bounding box center [1248, 153] width 152 height 32
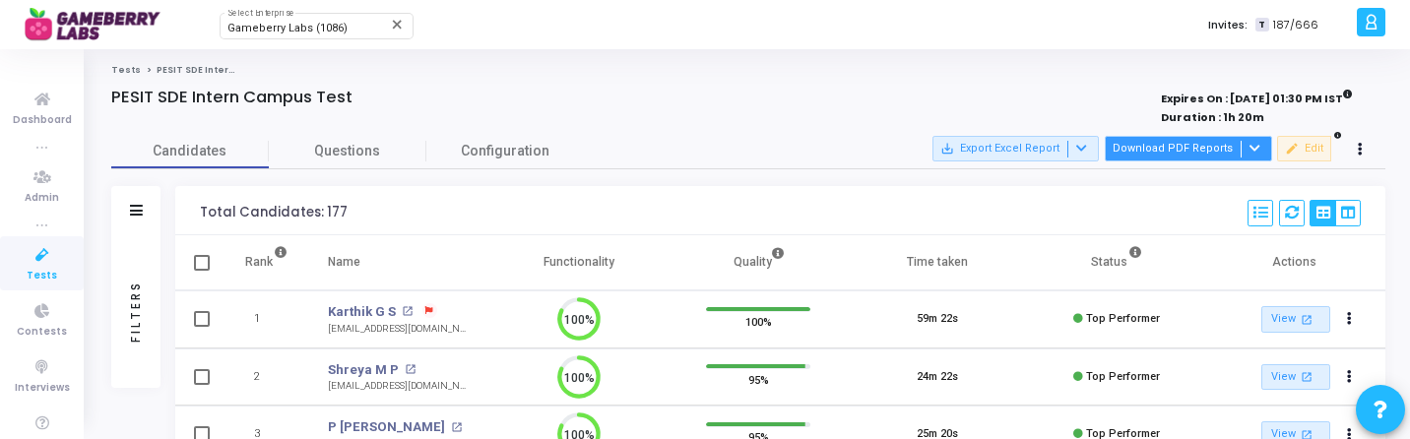
click at [1177, 157] on button "Download PDF Reports" at bounding box center [1188, 149] width 167 height 26
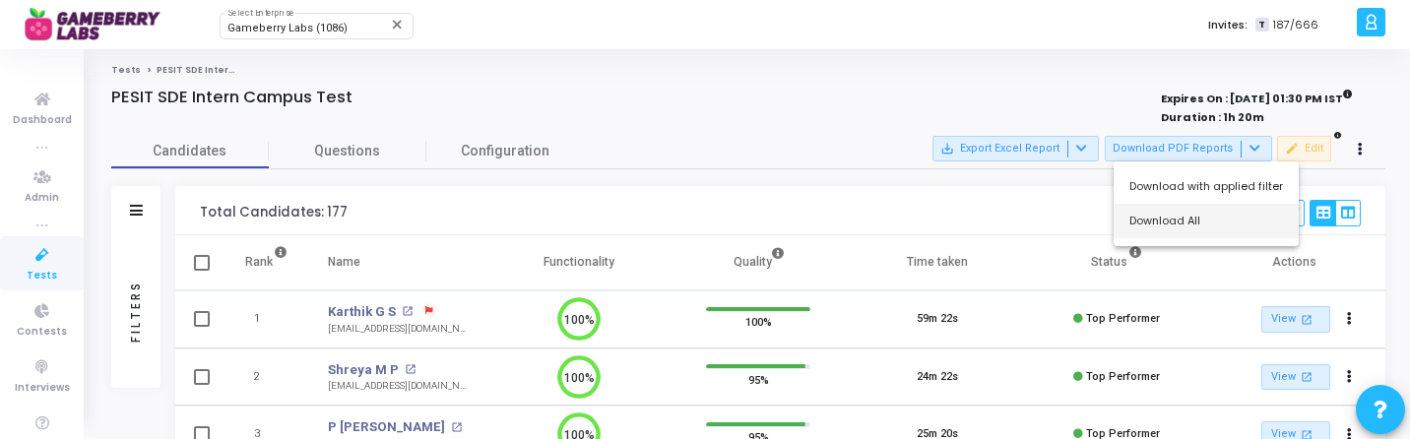
click at [1179, 212] on button "Download All" at bounding box center [1205, 221] width 185 height 34
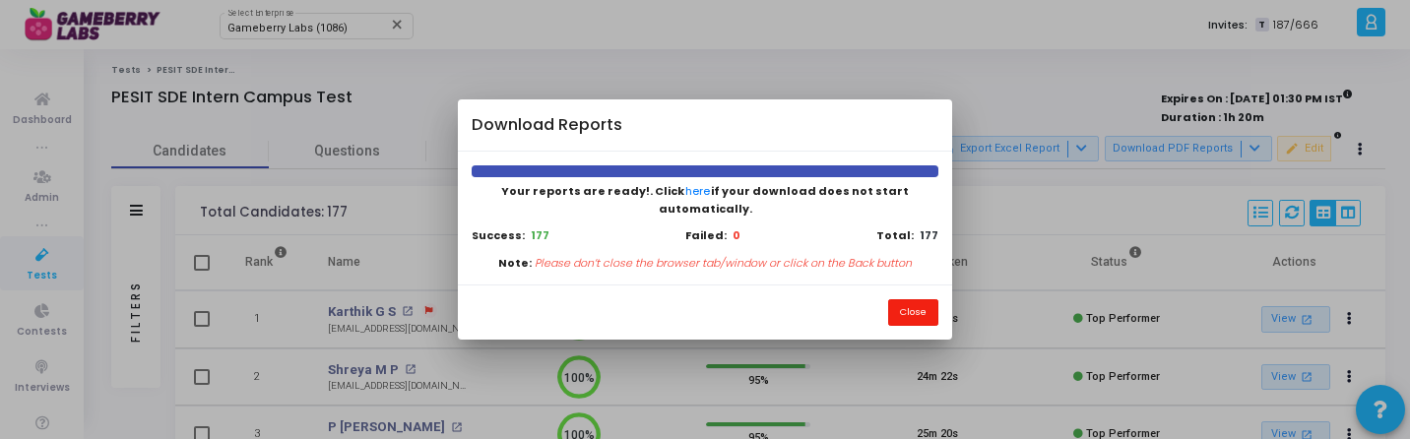
click at [891, 306] on button "Close" at bounding box center [913, 312] width 50 height 27
